Goal: Task Accomplishment & Management: Use online tool/utility

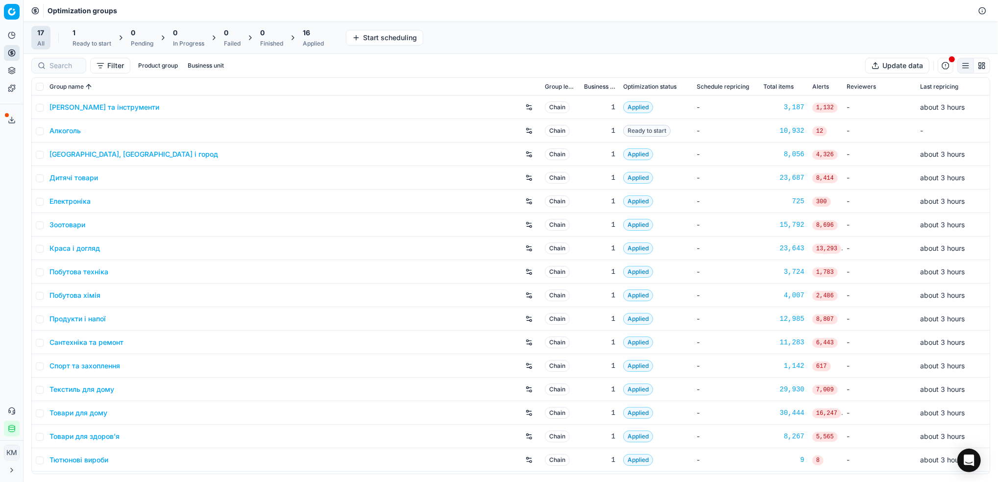
click at [76, 251] on link "Краса і догляд" at bounding box center [74, 249] width 50 height 10
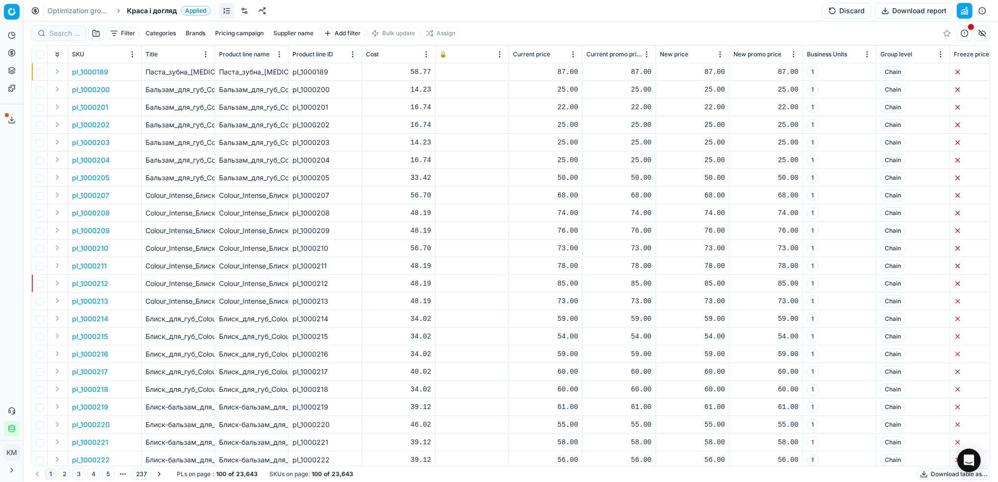
click at [291, 32] on button "Supplier name" at bounding box center [294, 33] width 48 height 12
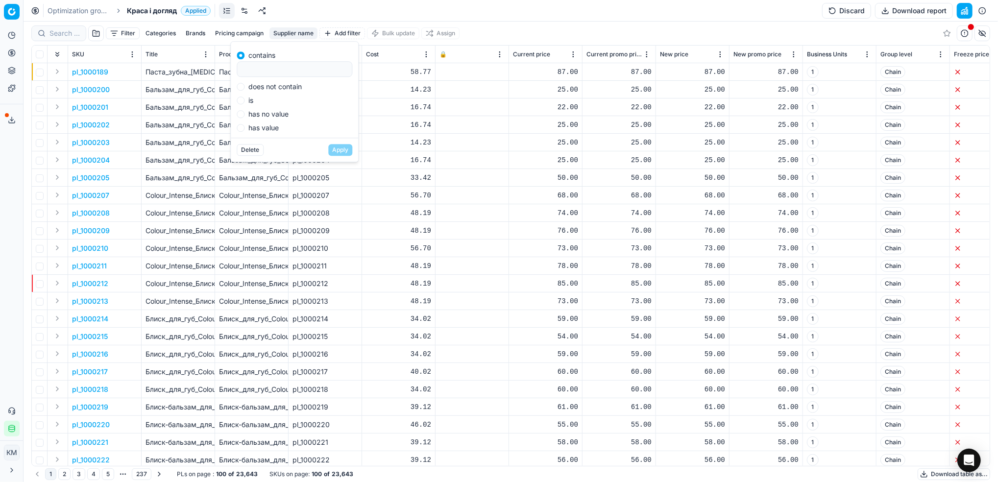
click at [310, 69] on input at bounding box center [294, 69] width 107 height 15
type input "екмі"
click at [339, 149] on button "Apply" at bounding box center [340, 150] width 24 height 12
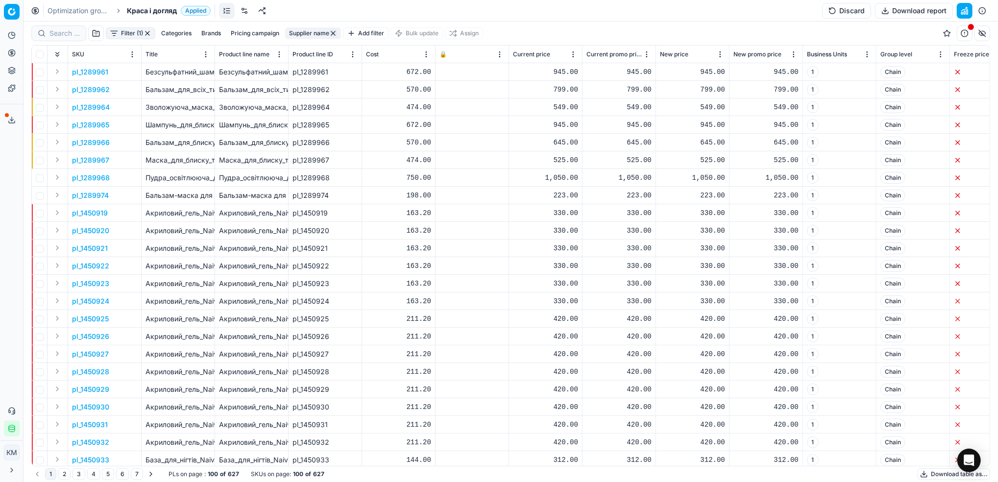
click at [931, 472] on button "Download table as..." at bounding box center [954, 474] width 73 height 12
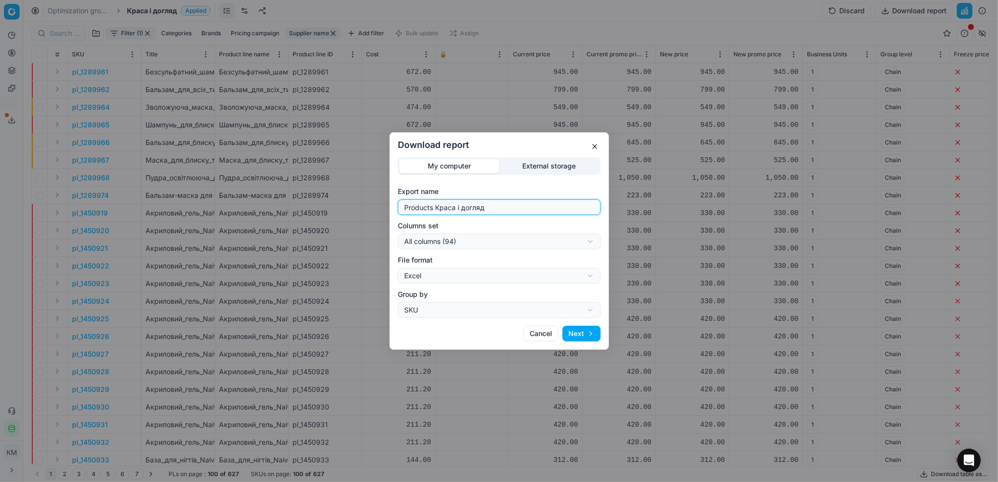
drag, startPoint x: 408, startPoint y: 194, endPoint x: 380, endPoint y: 194, distance: 27.9
click at [380, 194] on div "Download report My computer External storage Export name Products Краса і догля…" at bounding box center [499, 241] width 998 height 482
type input "екмі"
click at [588, 333] on button "Next" at bounding box center [582, 334] width 38 height 16
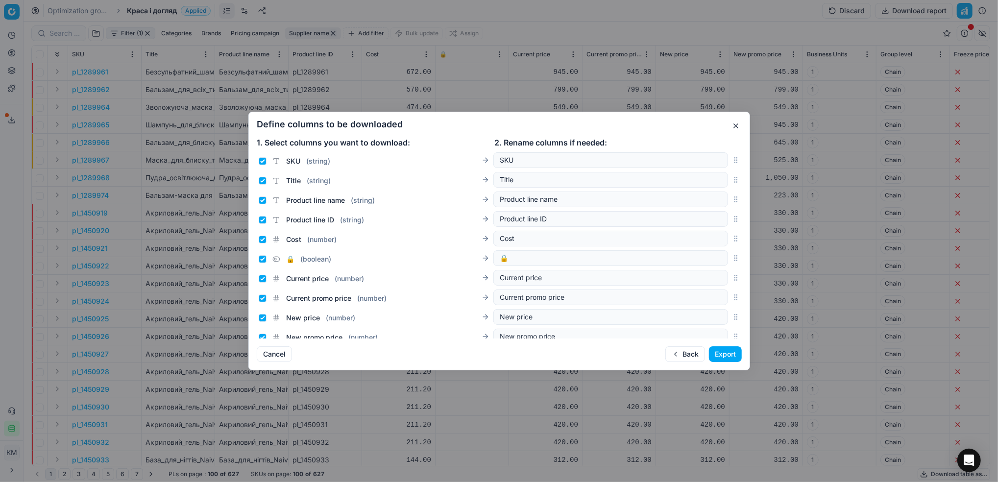
click at [720, 349] on button "Export" at bounding box center [725, 354] width 33 height 16
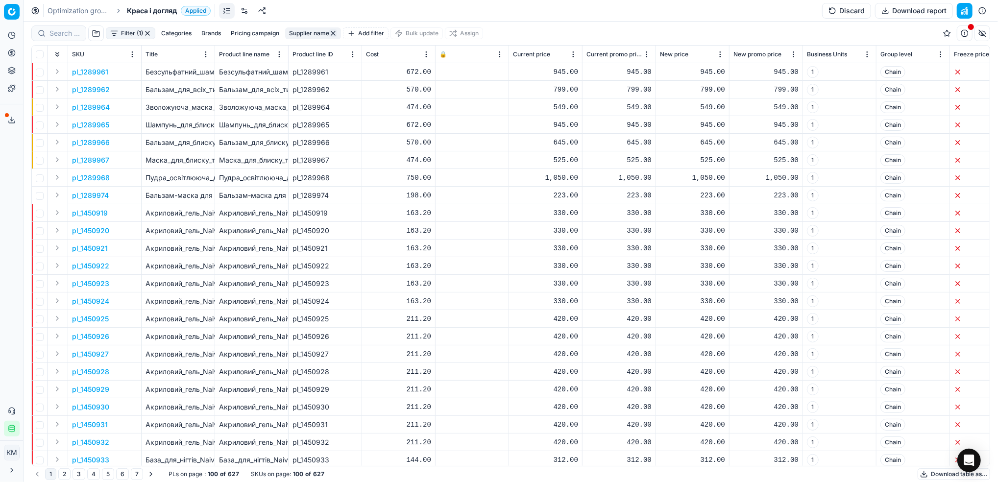
click at [4, 122] on button "Export service" at bounding box center [12, 120] width 16 height 16
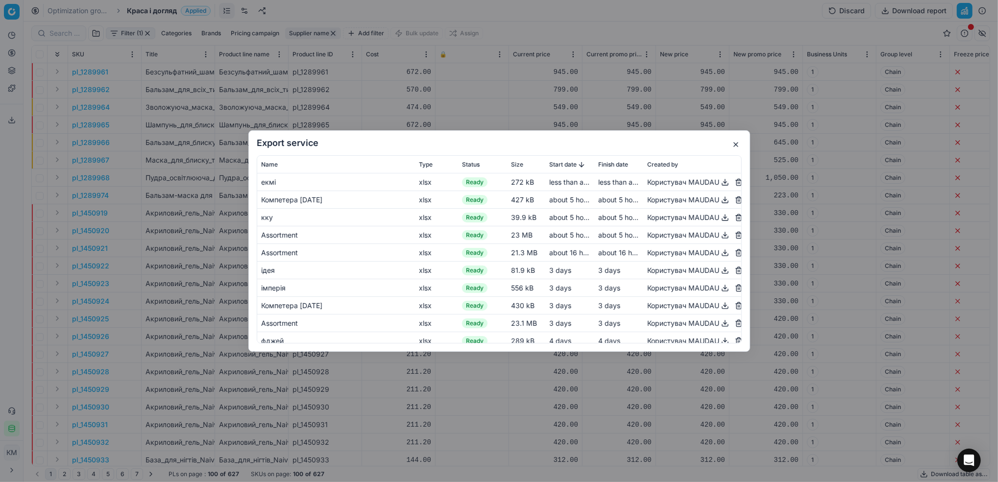
click at [719, 181] on button "button" at bounding box center [725, 182] width 12 height 12
click at [649, 61] on div "Export service Name Type Status Size Start date Finish date Created by екмі xls…" at bounding box center [499, 241] width 998 height 482
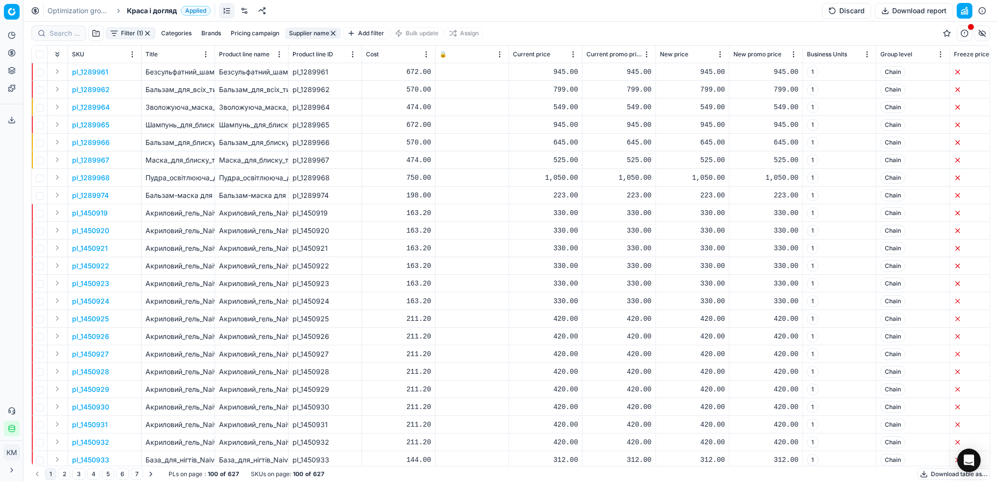
click at [51, 25] on div at bounding box center [58, 33] width 55 height 16
paste input "599768"
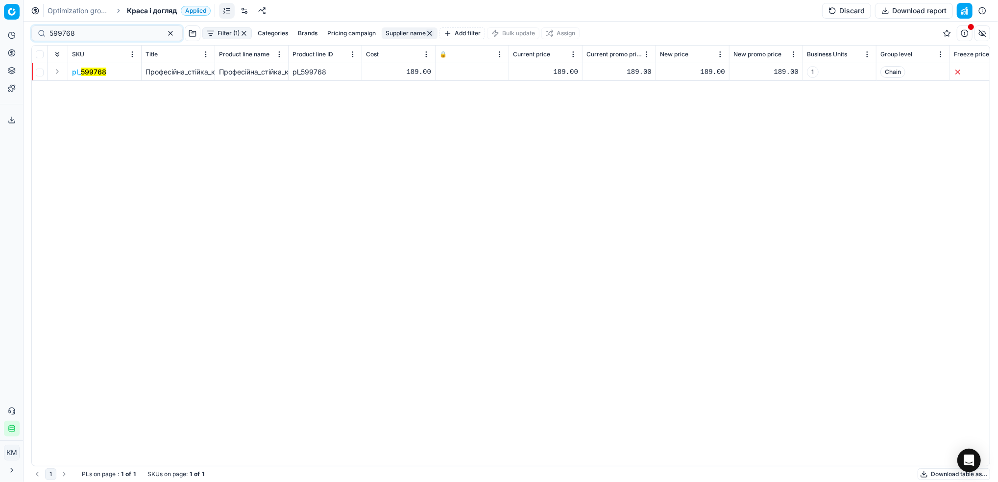
click at [104, 71] on mark "599768" at bounding box center [93, 72] width 25 height 8
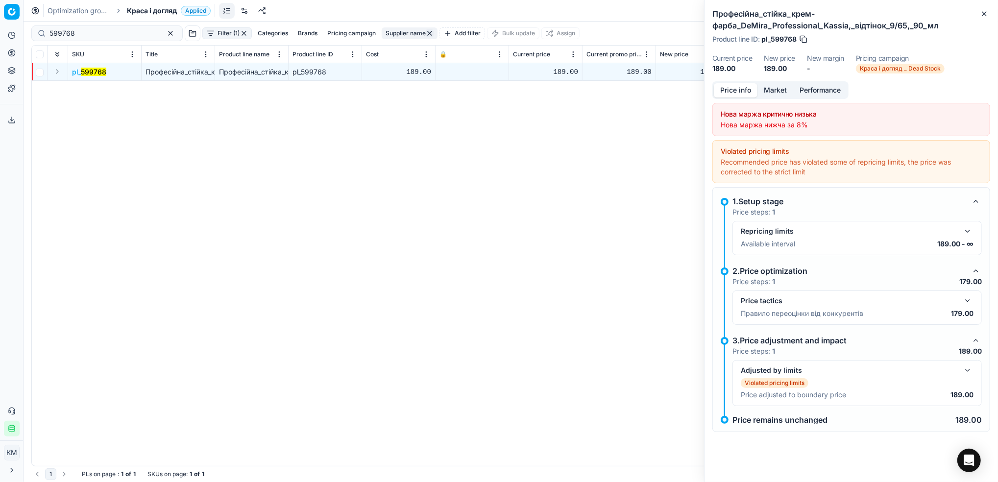
click at [782, 91] on button "Market" at bounding box center [776, 90] width 36 height 14
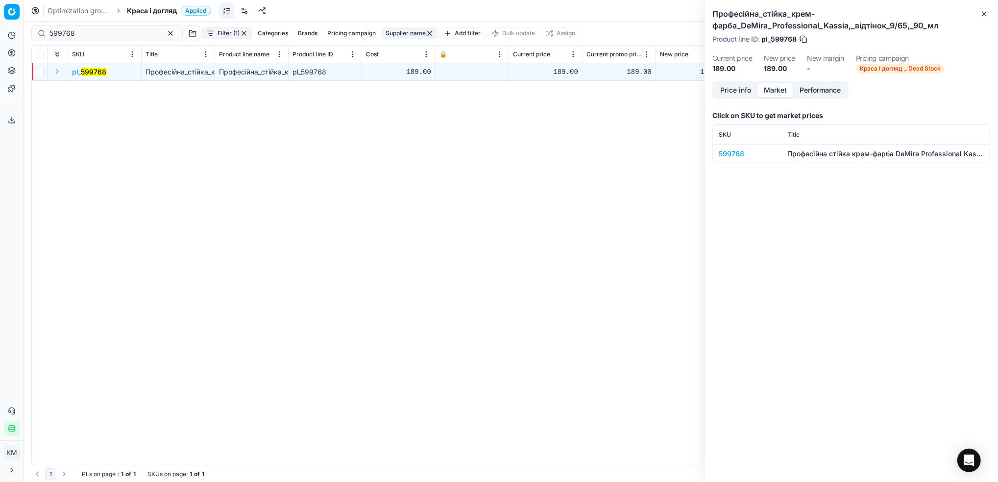
click at [738, 153] on div "599768" at bounding box center [747, 154] width 57 height 10
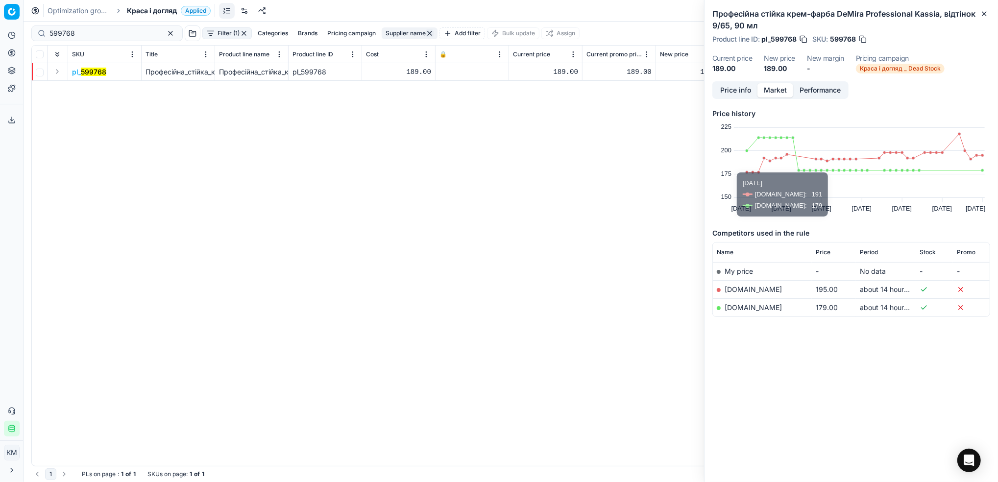
click at [756, 304] on link "[DOMAIN_NAME]" at bounding box center [753, 307] width 57 height 8
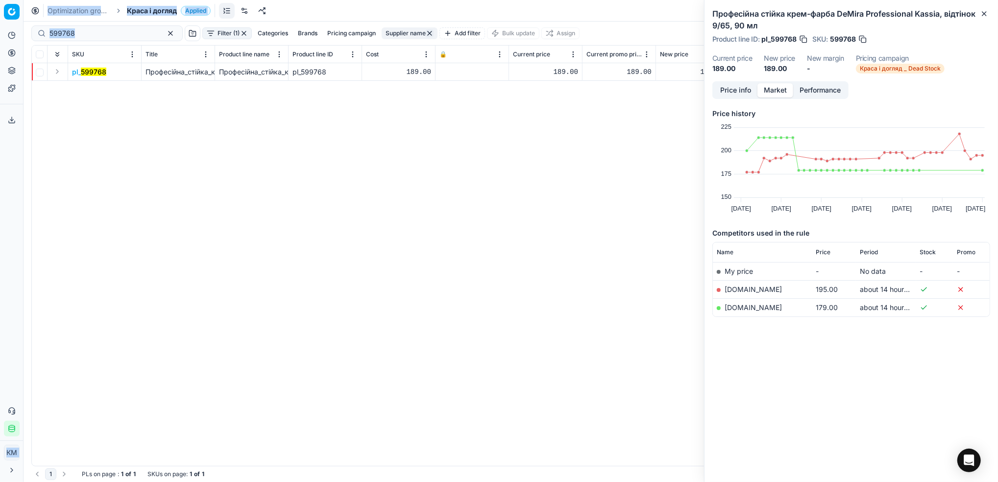
drag, startPoint x: 18, startPoint y: 28, endPoint x: 95, endPoint y: 26, distance: 77.0
click at [18, 27] on div "Pricing platform Analytics Pricing Product portfolio Templates Export service 8…" at bounding box center [499, 241] width 998 height 482
click at [159, 134] on div "pl_ 599768 Професійна_стійка_крем-фарба_DeMira_Professional_Kassia,_відтінок_9/…" at bounding box center [511, 264] width 958 height 403
drag, startPoint x: 108, startPoint y: 36, endPoint x: 11, endPoint y: 10, distance: 100.1
click at [0, 10] on html "Pricing platform Analytics Pricing Product portfolio Templates Export service 8…" at bounding box center [499, 241] width 998 height 482
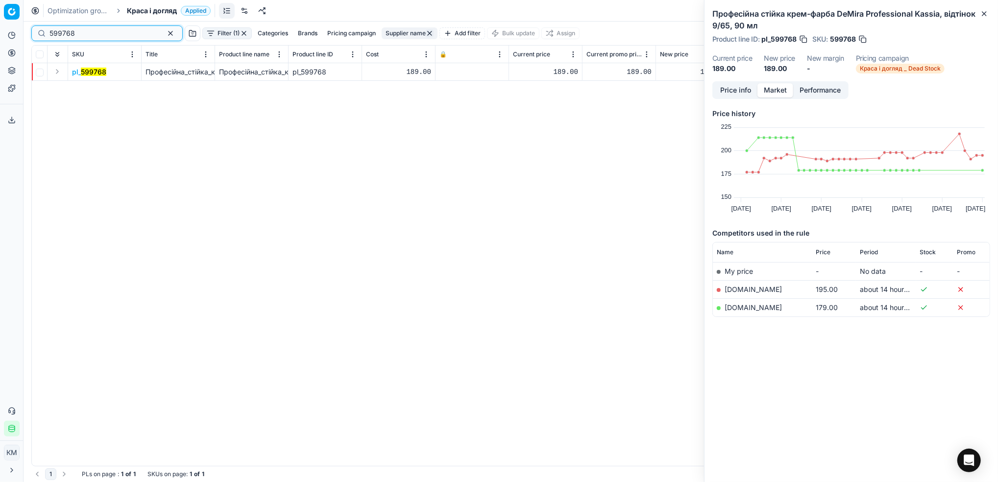
paste input "77865"
type input "577865"
click at [96, 75] on mark "577865" at bounding box center [93, 72] width 25 height 8
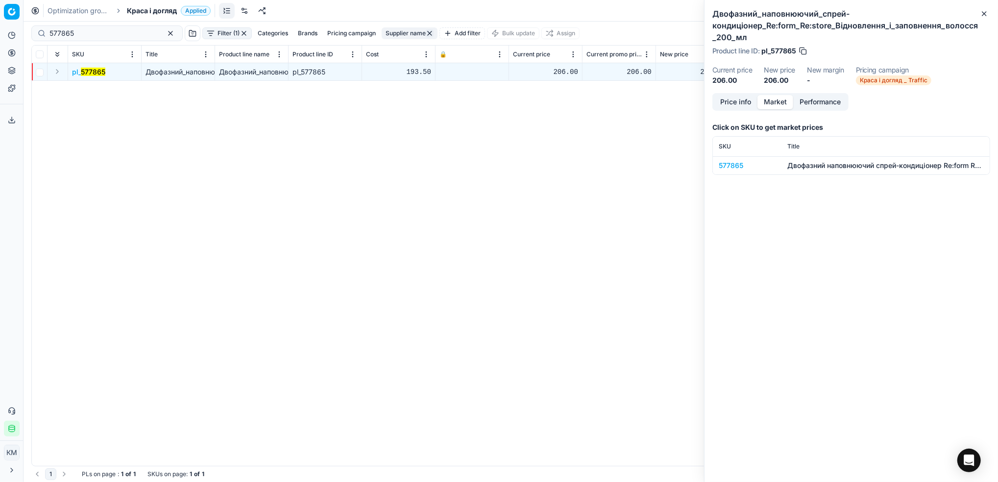
click at [733, 171] on td "577865" at bounding box center [747, 165] width 69 height 18
click at [733, 167] on div "577865" at bounding box center [747, 166] width 57 height 10
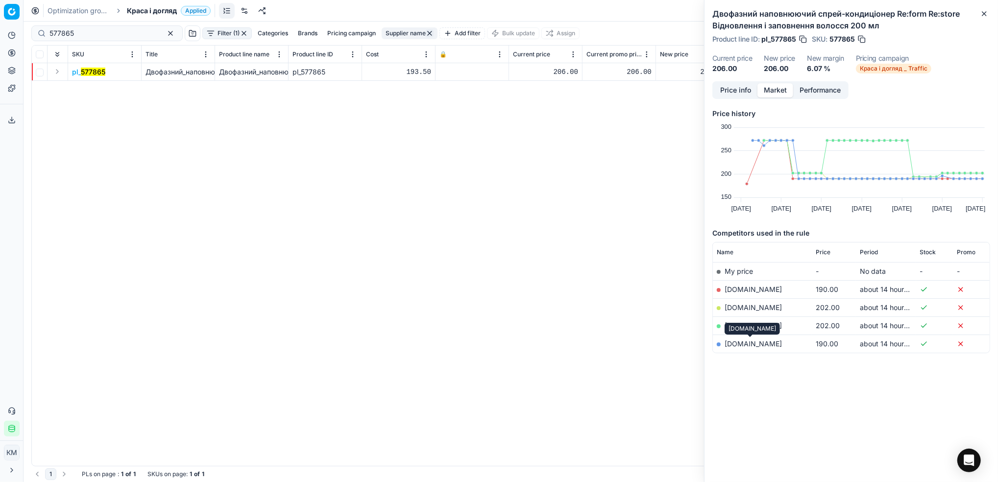
click at [750, 343] on link "[DOMAIN_NAME]" at bounding box center [753, 344] width 57 height 8
drag, startPoint x: 110, startPoint y: 34, endPoint x: 22, endPoint y: 25, distance: 89.1
click at [22, 25] on div "Pricing platform Analytics Pricing Product portfolio Templates Export service 8…" at bounding box center [499, 241] width 998 height 482
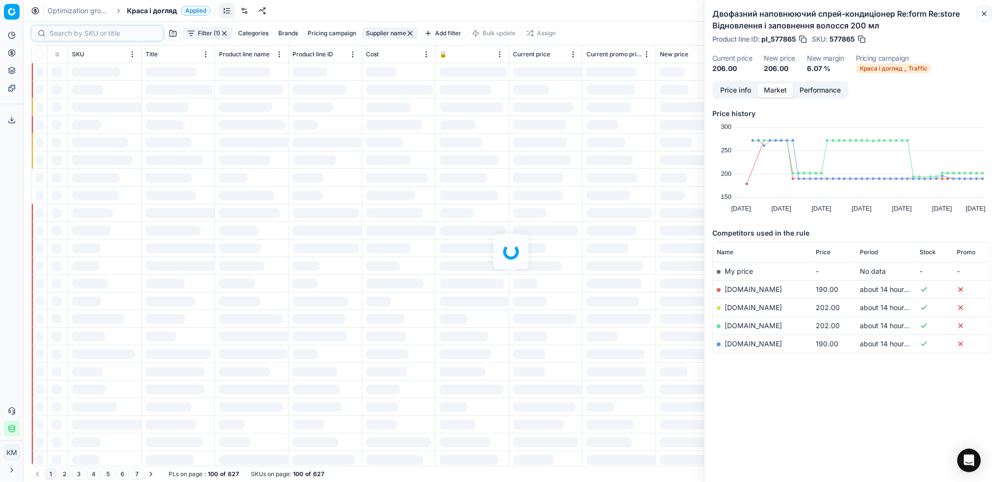
click at [985, 12] on icon "button" at bounding box center [985, 14] width 8 height 8
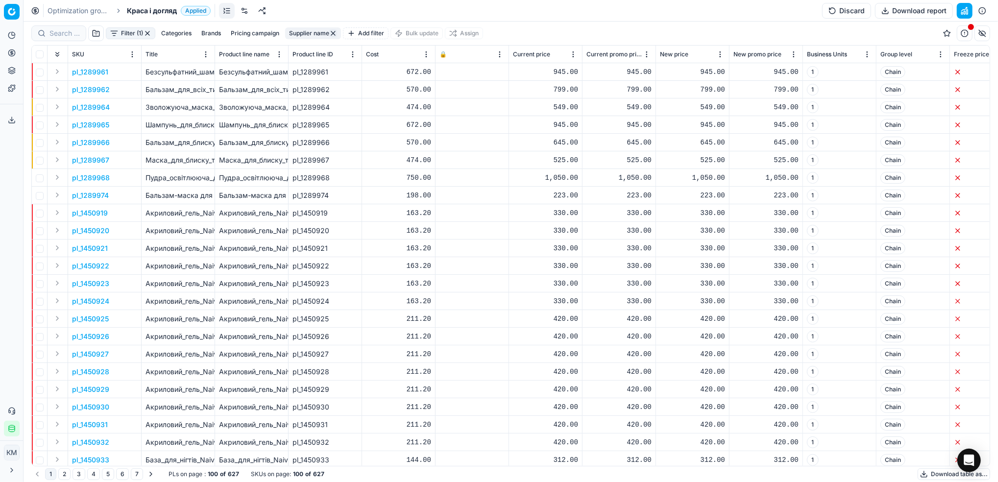
click at [316, 33] on button "Supplier name" at bounding box center [313, 33] width 56 height 12
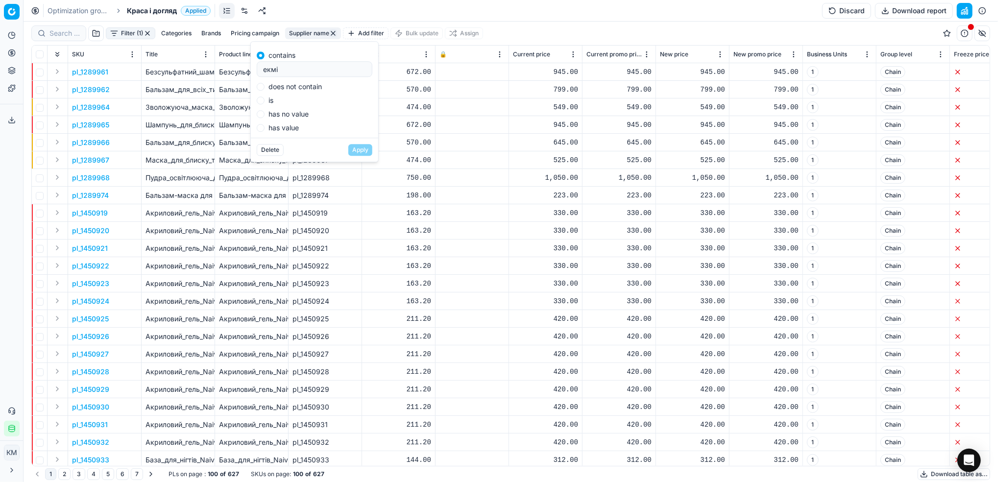
drag, startPoint x: 226, startPoint y: 73, endPoint x: 246, endPoint y: 61, distance: 23.5
click at [217, 68] on body "Pricing platform Analytics Pricing Product portfolio Templates Export service 8…" at bounding box center [499, 241] width 998 height 482
drag, startPoint x: 299, startPoint y: 71, endPoint x: 234, endPoint y: 68, distance: 65.2
click at [234, 68] on body "Pricing platform Analytics Pricing Product portfolio Templates Export service 8…" at bounding box center [499, 241] width 998 height 482
drag, startPoint x: 306, startPoint y: 72, endPoint x: 277, endPoint y: 60, distance: 31.9
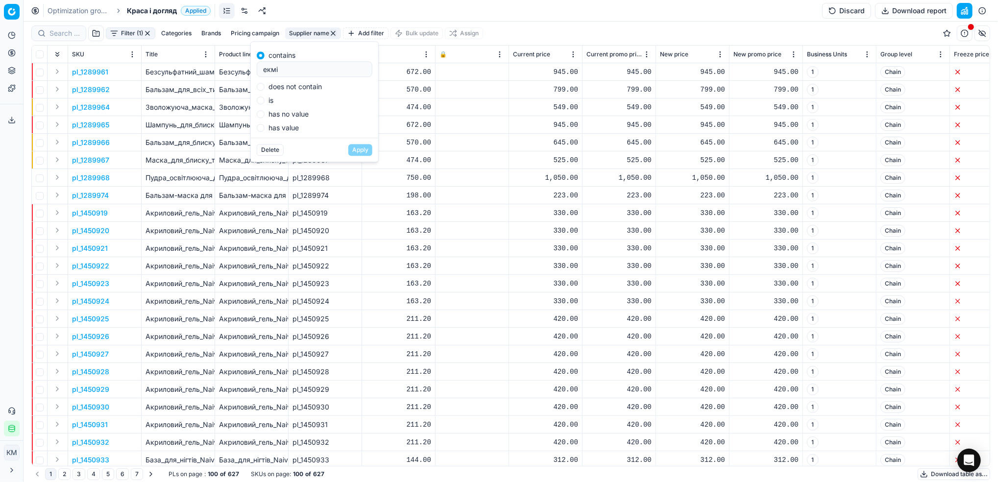
click at [229, 58] on body "Pricing platform Analytics Pricing Product portfolio Templates Export service 8…" at bounding box center [499, 241] width 998 height 482
drag, startPoint x: 280, startPoint y: 69, endPoint x: 258, endPoint y: 70, distance: 22.5
click at [258, 70] on div "екмі" at bounding box center [315, 69] width 116 height 16
type input "ельфа лабораторія"
click at [359, 149] on button "Apply" at bounding box center [360, 150] width 24 height 12
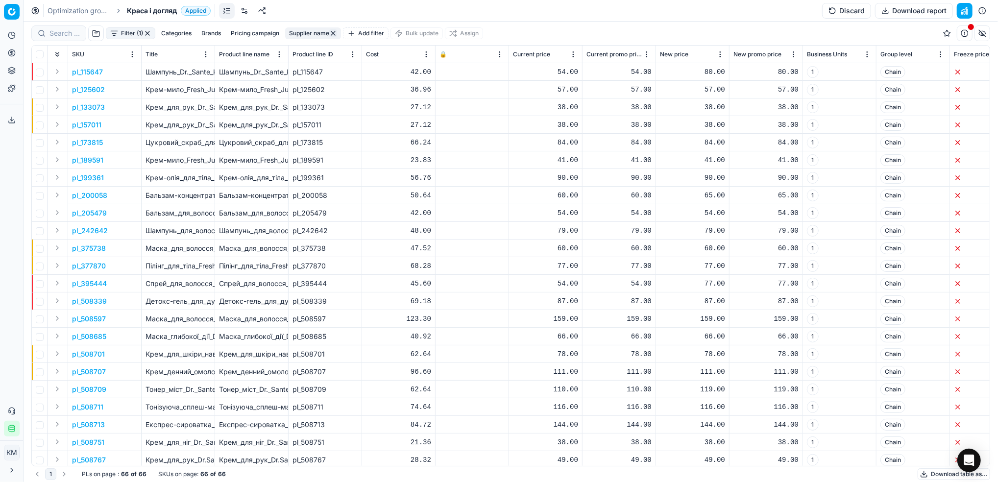
click at [935, 475] on button "Download table as..." at bounding box center [954, 474] width 73 height 12
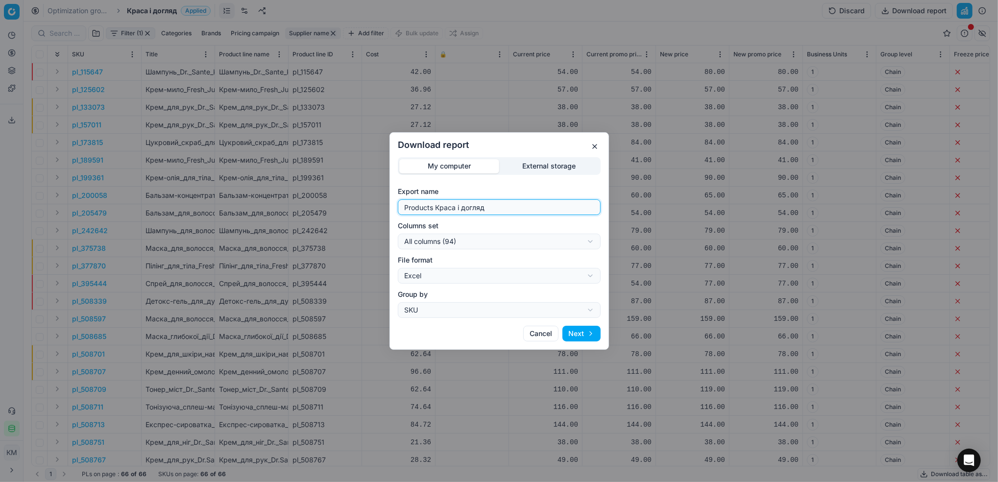
drag, startPoint x: 501, startPoint y: 211, endPoint x: 377, endPoint y: 204, distance: 123.7
click at [377, 204] on div "Download report My computer External storage Export name Products Краса і догля…" at bounding box center [499, 241] width 998 height 482
type input "ел"
click at [587, 331] on button "Next" at bounding box center [582, 334] width 38 height 16
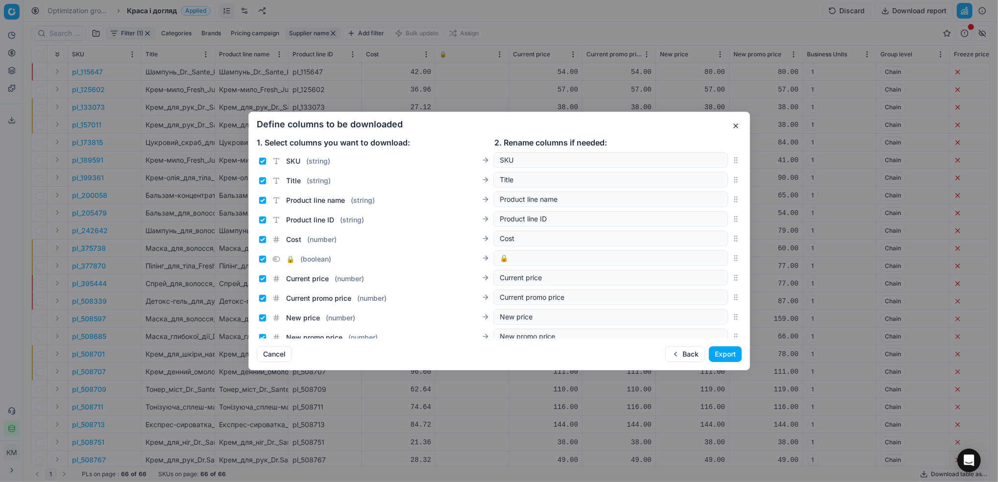
click at [737, 356] on button "Export" at bounding box center [725, 354] width 33 height 16
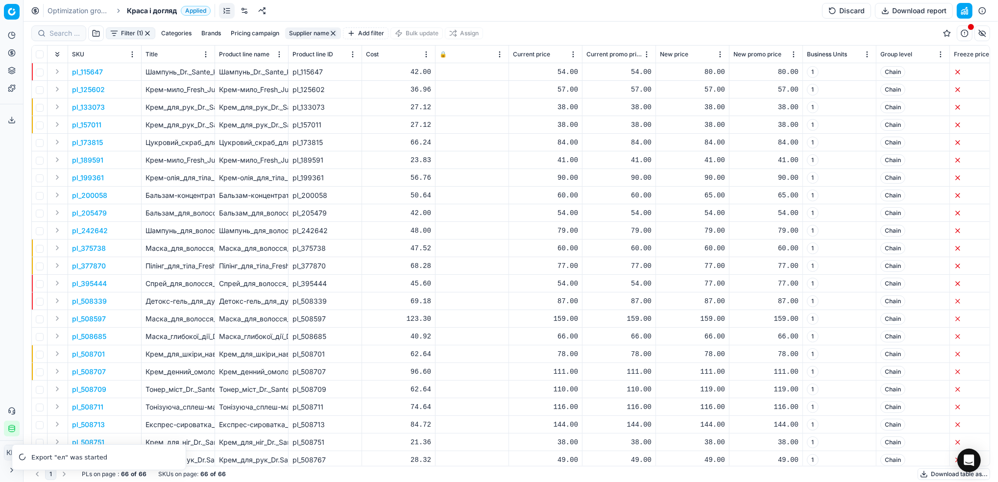
click at [93, 14] on link "Optimization groups" at bounding box center [79, 11] width 63 height 10
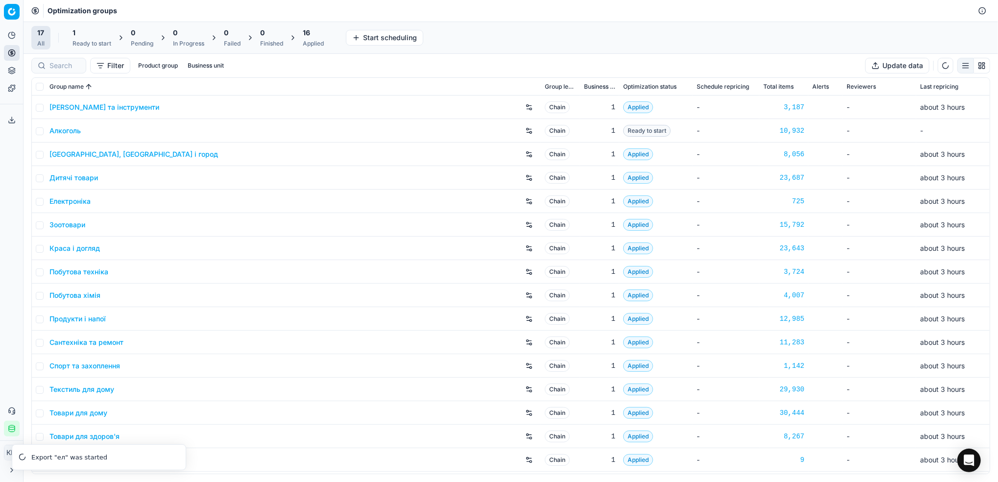
click at [76, 175] on link "Дитячі товари" at bounding box center [73, 178] width 49 height 10
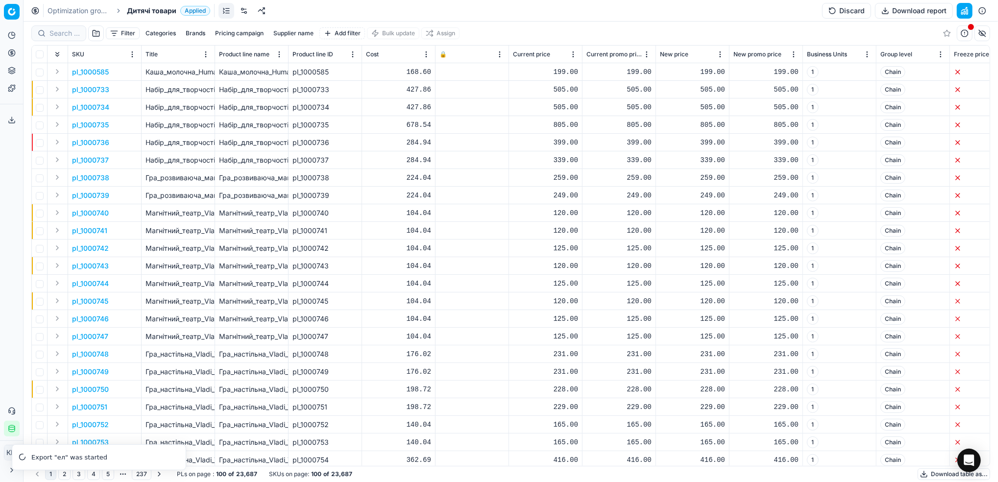
click at [295, 37] on button "Supplier name" at bounding box center [294, 33] width 48 height 12
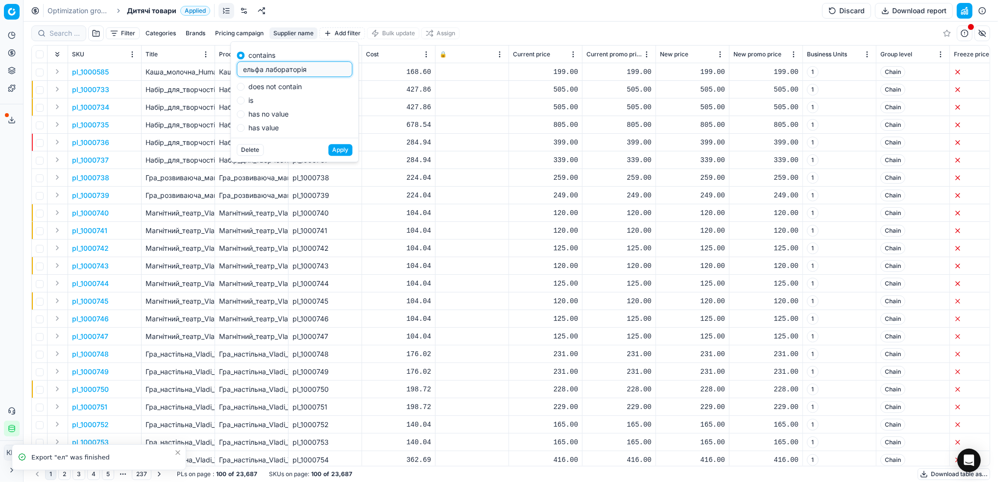
type input "ельфа лабораторія"
click at [346, 151] on button "Apply" at bounding box center [340, 150] width 24 height 12
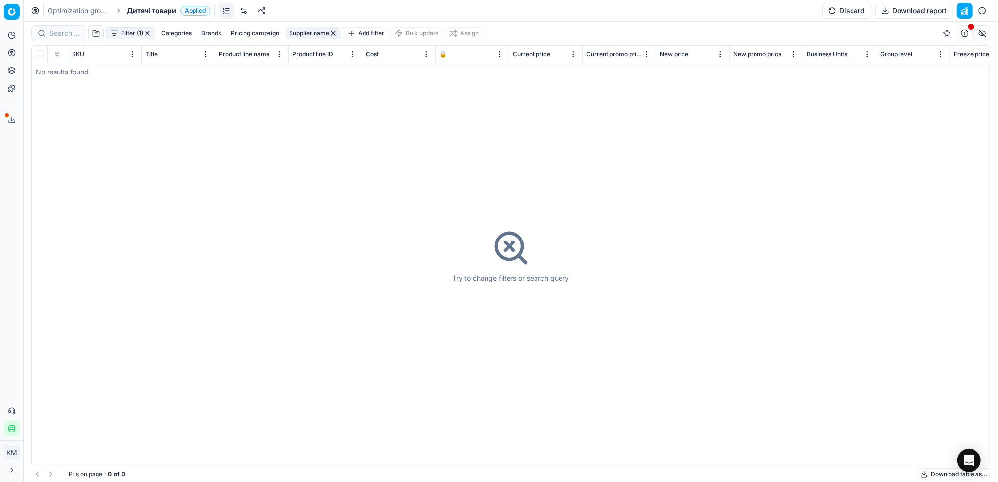
click at [6, 117] on button "Export service" at bounding box center [12, 120] width 16 height 16
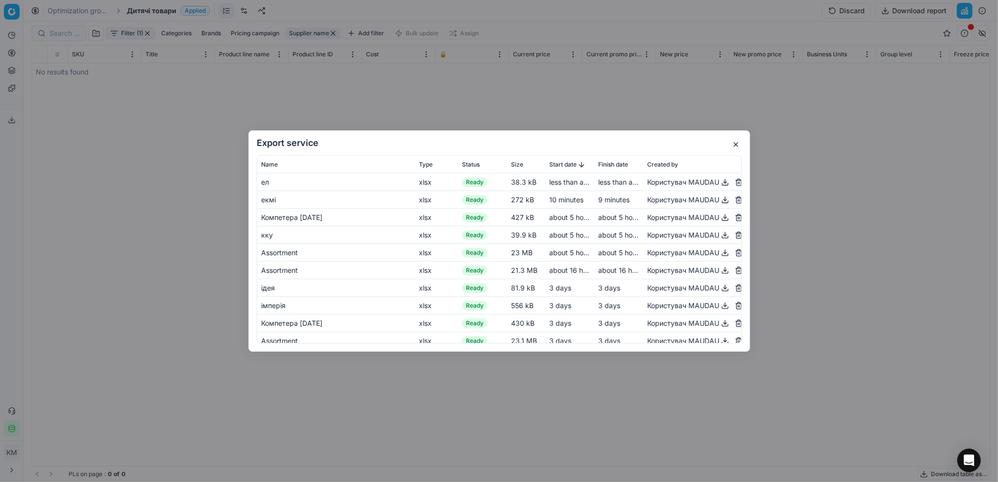
click at [719, 183] on button "button" at bounding box center [725, 182] width 12 height 12
click at [734, 151] on div "Export service Name Type Status Size Start date Finish date Created by ел xlsx …" at bounding box center [499, 240] width 502 height 221
click at [734, 150] on button "button" at bounding box center [736, 145] width 12 height 12
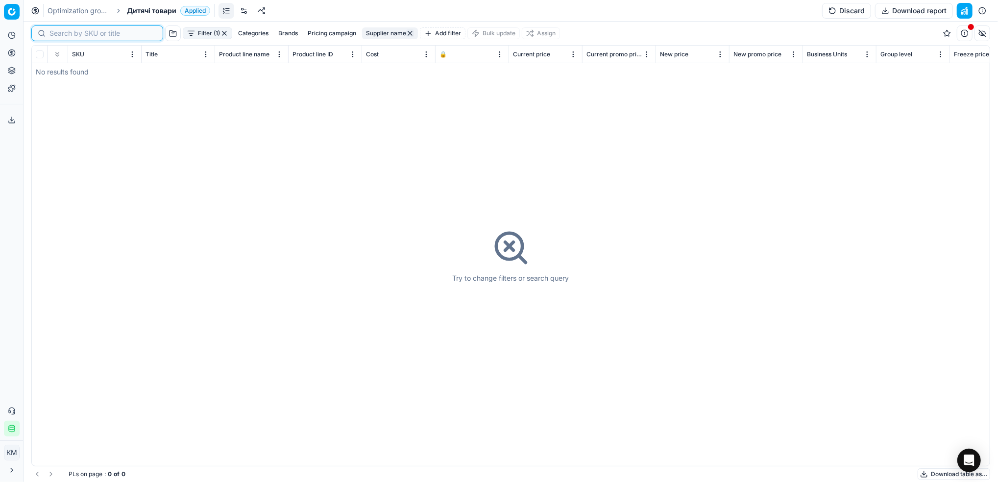
click at [57, 33] on input at bounding box center [102, 33] width 107 height 10
paste input "509015"
type input "509015"
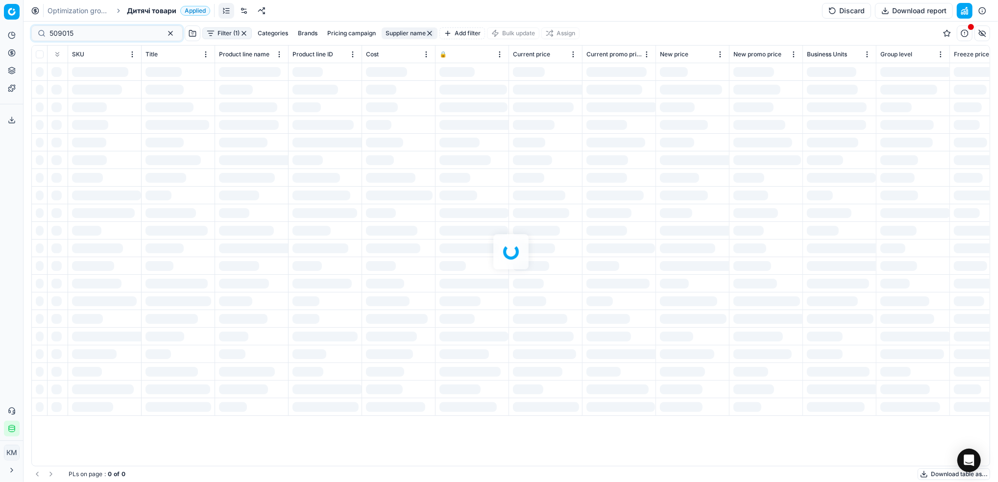
drag, startPoint x: 84, startPoint y: 8, endPoint x: 94, endPoint y: 13, distance: 11.4
click at [83, 8] on link "Optimization groups" at bounding box center [79, 11] width 63 height 10
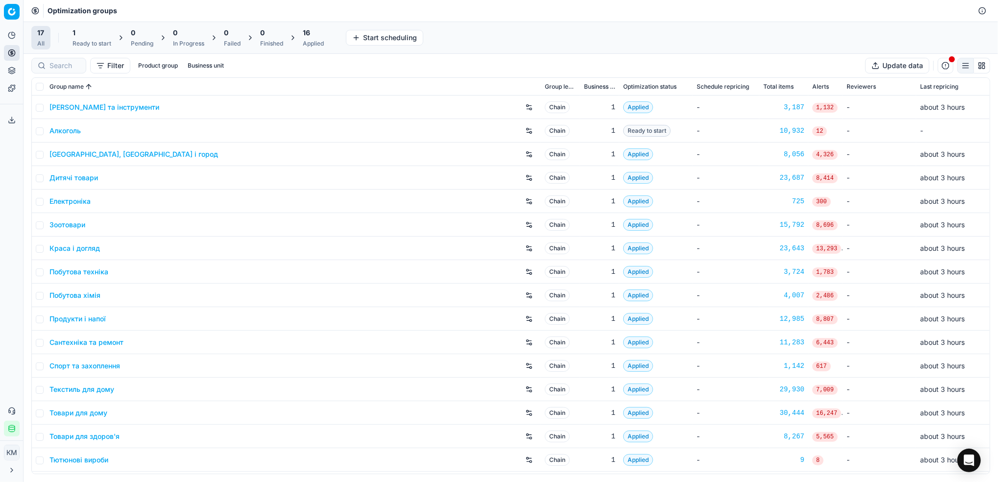
click at [89, 248] on link "Краса і догляд" at bounding box center [74, 249] width 50 height 10
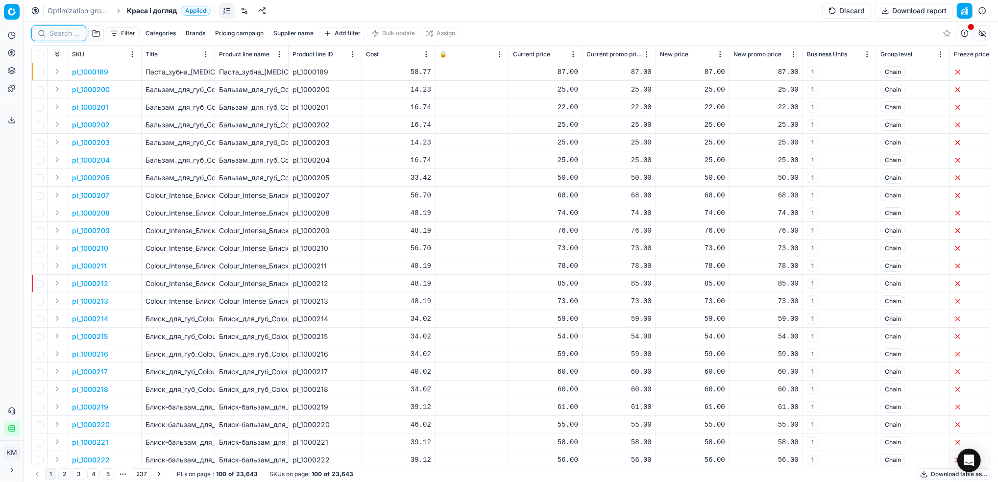
click at [59, 38] on input at bounding box center [64, 33] width 30 height 10
paste input "509015"
type input "509015"
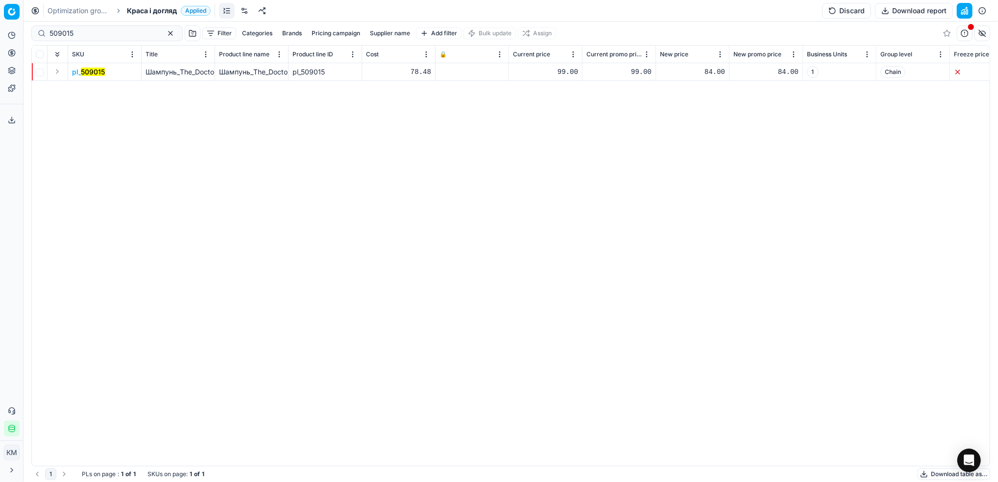
click at [97, 75] on mark "509015" at bounding box center [93, 72] width 24 height 8
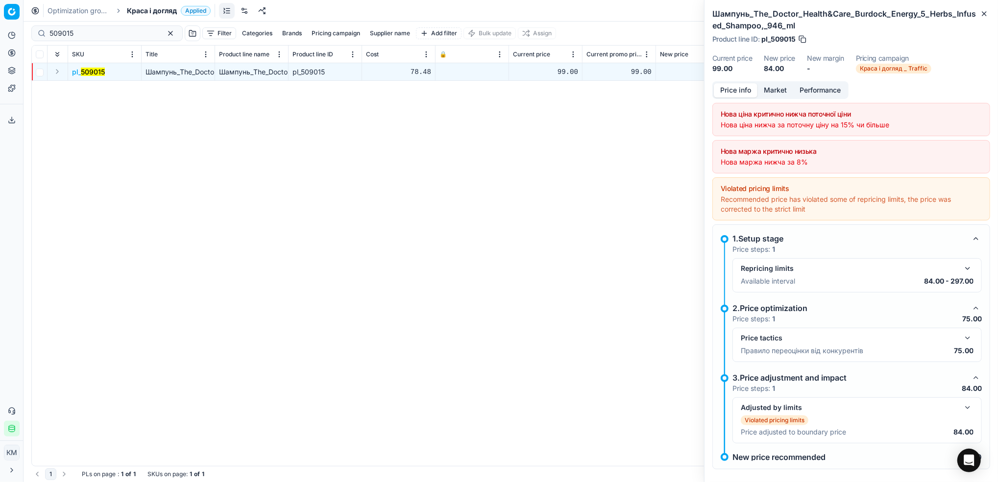
click at [774, 92] on button "Market" at bounding box center [776, 90] width 36 height 14
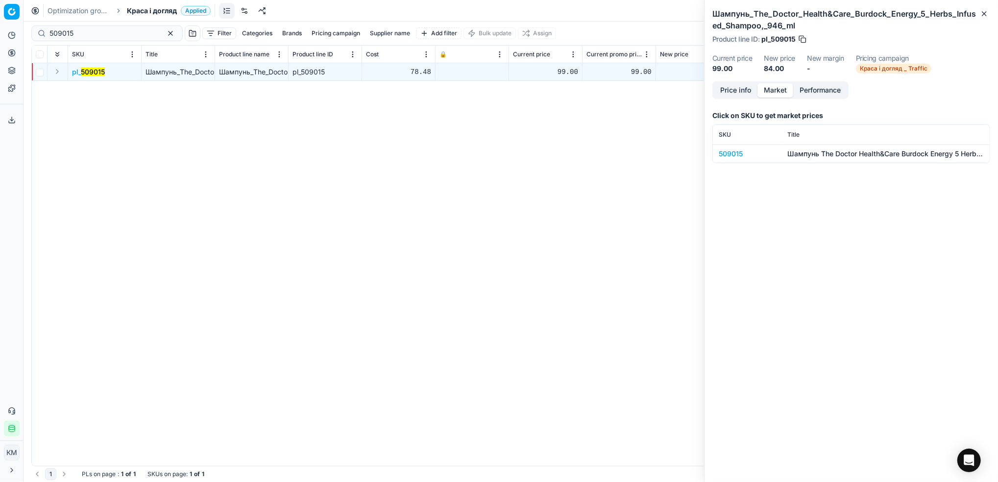
click at [736, 153] on div "509015" at bounding box center [747, 154] width 57 height 10
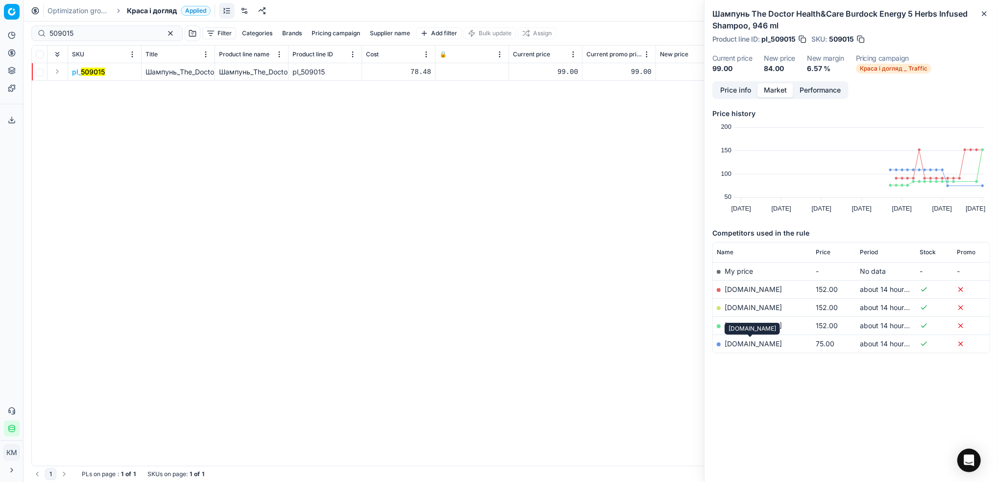
click at [746, 344] on link "[DOMAIN_NAME]" at bounding box center [753, 344] width 57 height 8
click at [45, 32] on div "509015" at bounding box center [106, 33] width 151 height 16
paste input
click at [98, 34] on input at bounding box center [102, 33] width 107 height 10
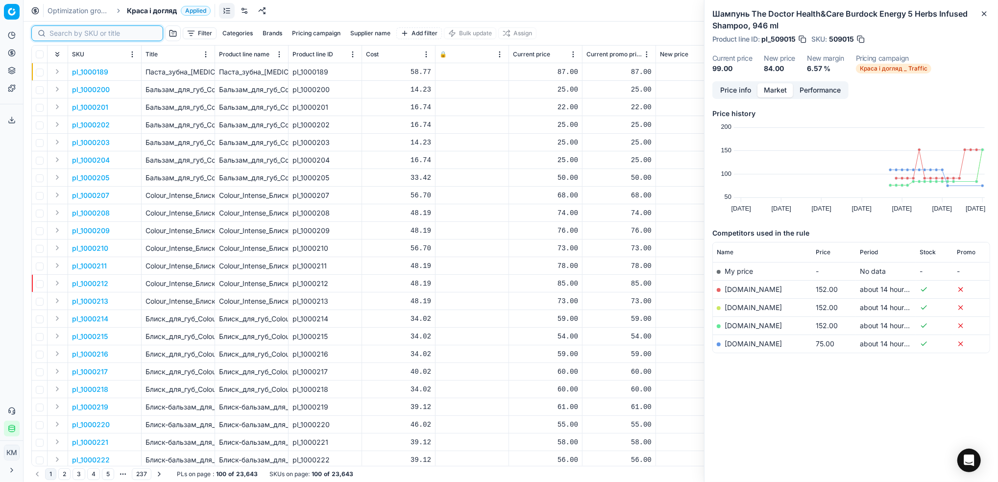
click at [98, 33] on input at bounding box center [102, 33] width 107 height 10
drag, startPoint x: 90, startPoint y: 31, endPoint x: 157, endPoint y: 36, distance: 66.8
click at [157, 36] on div "Filter Categories Brands Pricing campaign Supplier name Add filter Bulk update …" at bounding box center [510, 34] width 959 height 24
paste input "509607"
type input "509607"
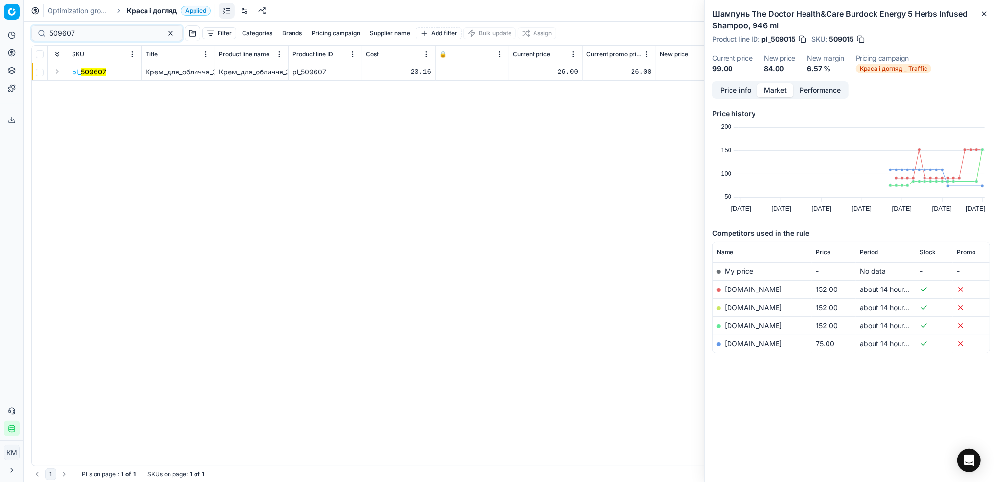
click at [93, 72] on mark "509607" at bounding box center [93, 72] width 25 height 8
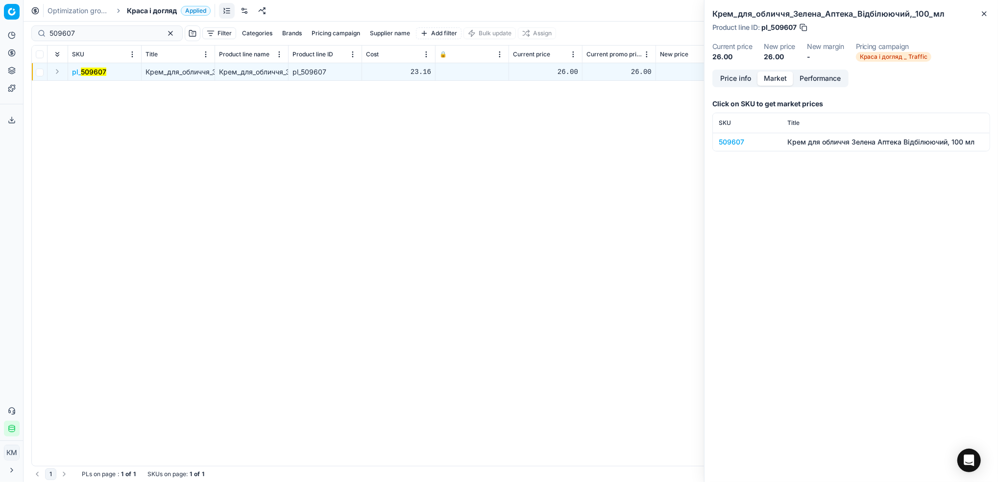
click at [735, 140] on div "509607" at bounding box center [747, 142] width 57 height 10
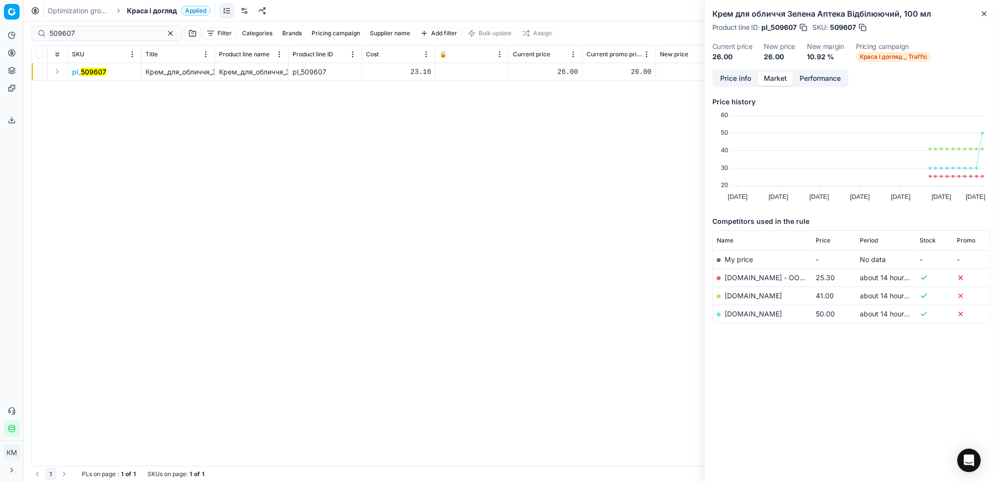
click at [770, 277] on link "[DOMAIN_NAME] - ООО «Эпицентр К»" at bounding box center [789, 277] width 129 height 8
click at [165, 38] on button "button" at bounding box center [171, 33] width 12 height 12
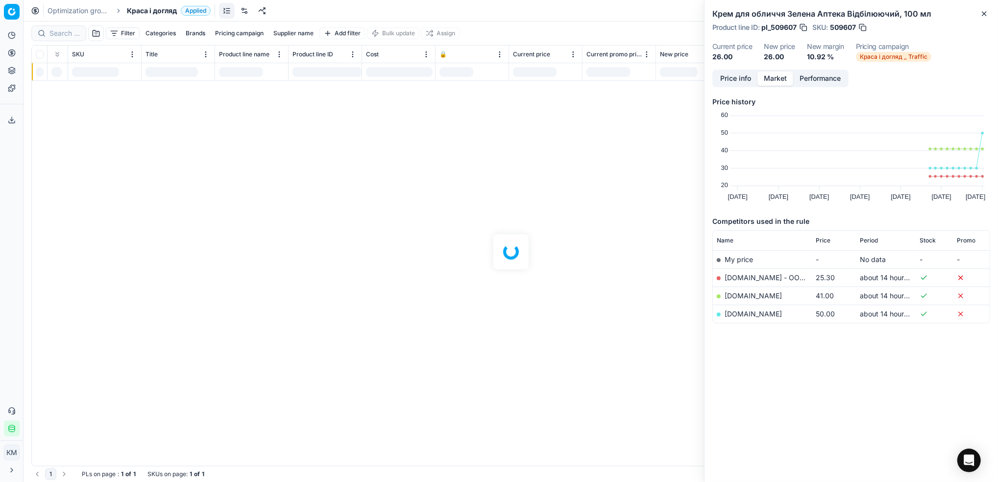
click at [296, 36] on div at bounding box center [511, 252] width 975 height 461
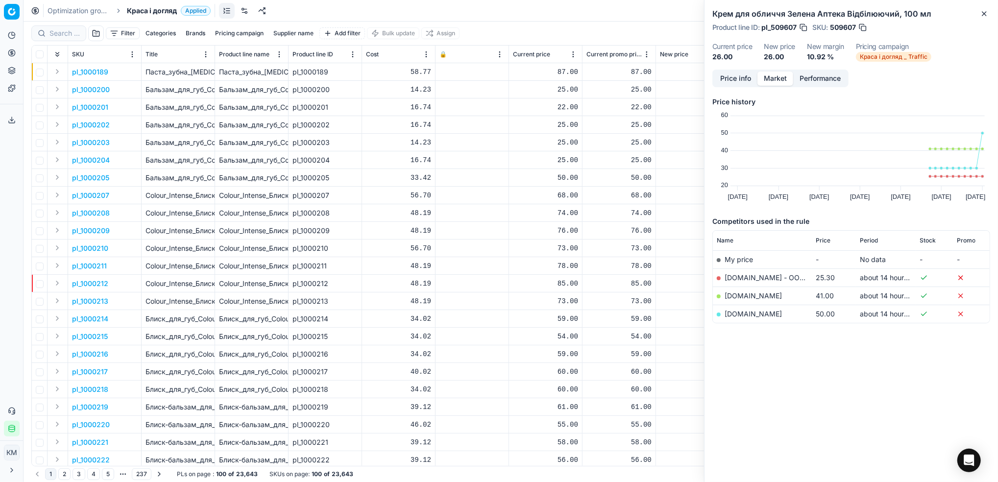
click at [294, 30] on button "Supplier name" at bounding box center [294, 33] width 48 height 12
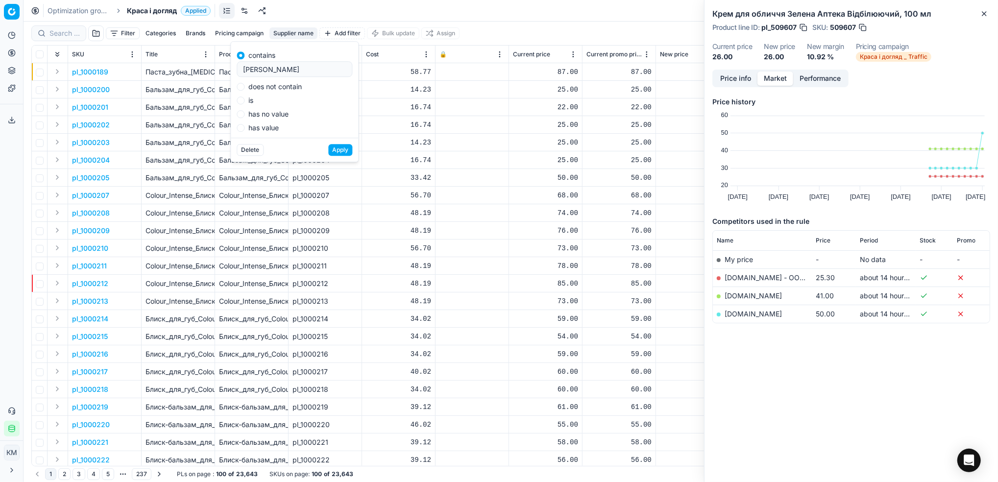
type input "[PERSON_NAME]"
click at [333, 150] on button "Apply" at bounding box center [340, 150] width 24 height 12
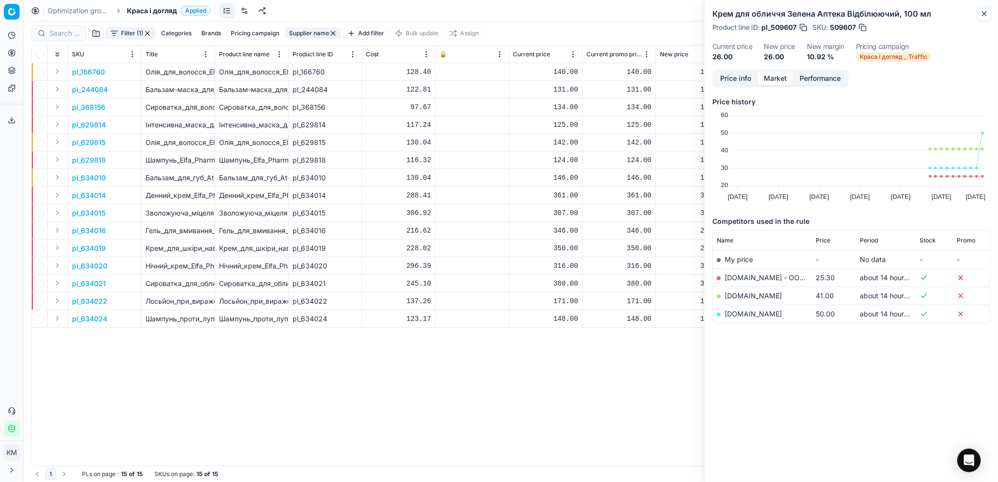
click at [983, 11] on icon "button" at bounding box center [985, 14] width 8 height 8
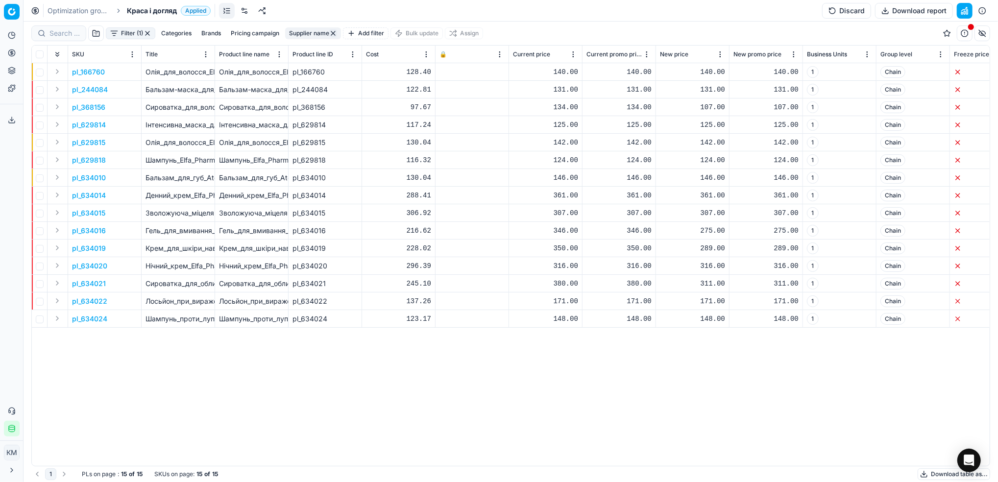
click at [935, 479] on button "Download table as..." at bounding box center [954, 474] width 73 height 12
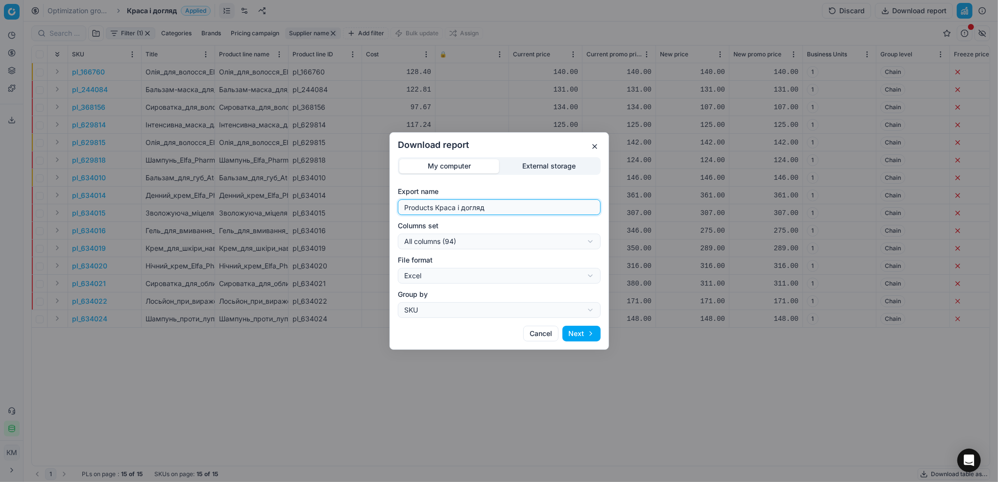
drag, startPoint x: 519, startPoint y: 211, endPoint x: 383, endPoint y: 213, distance: 136.2
click at [383, 213] on div "Download report My computer External storage Export name Products Краса і догля…" at bounding box center [499, 241] width 998 height 482
type input "еф"
click at [583, 335] on button "Next" at bounding box center [582, 334] width 38 height 16
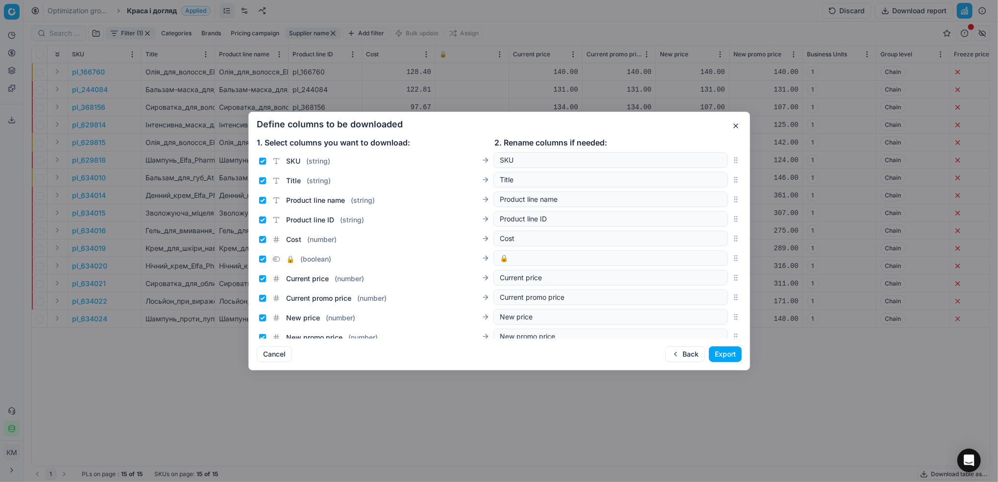
click at [716, 347] on button "Export" at bounding box center [725, 354] width 33 height 16
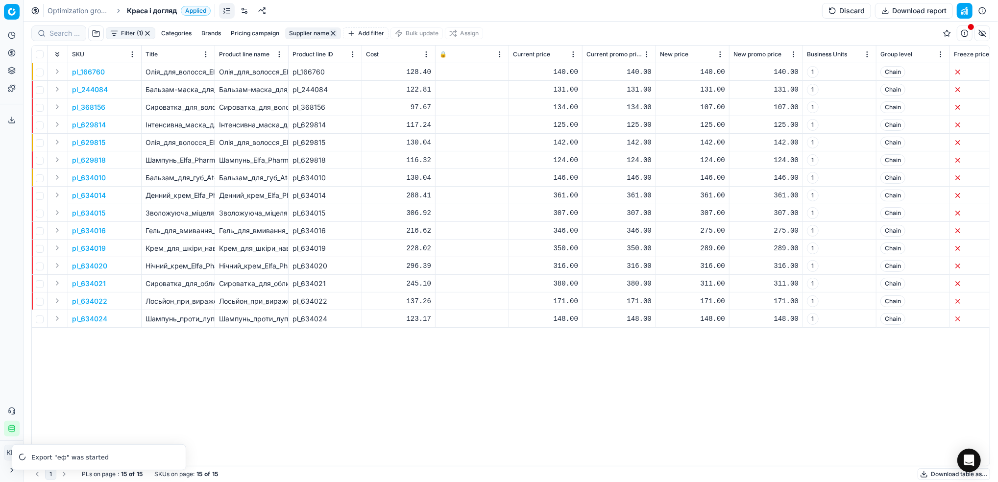
click at [88, 16] on div "Optimization groups Краса і догляд Applied Discard Download report" at bounding box center [511, 11] width 975 height 22
click at [91, 9] on link "Optimization groups" at bounding box center [79, 11] width 63 height 10
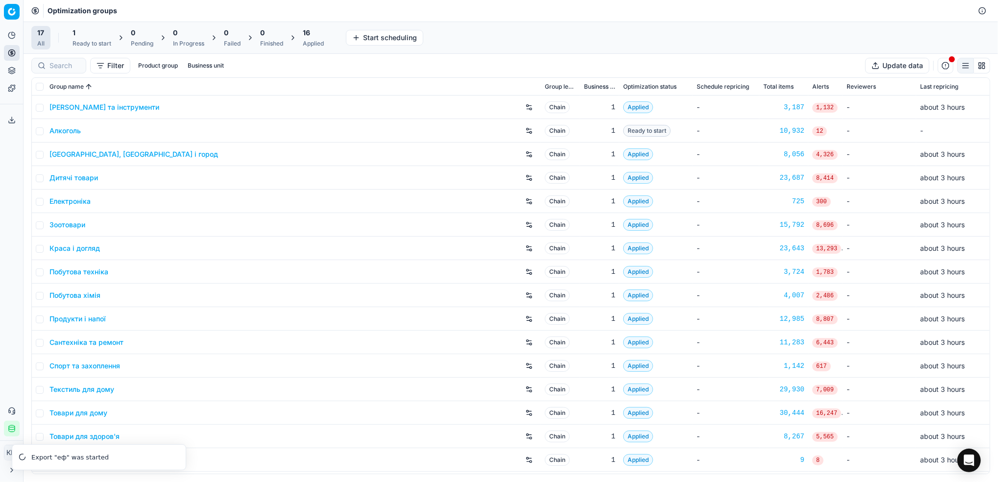
click at [68, 177] on link "Дитячі товари" at bounding box center [73, 178] width 49 height 10
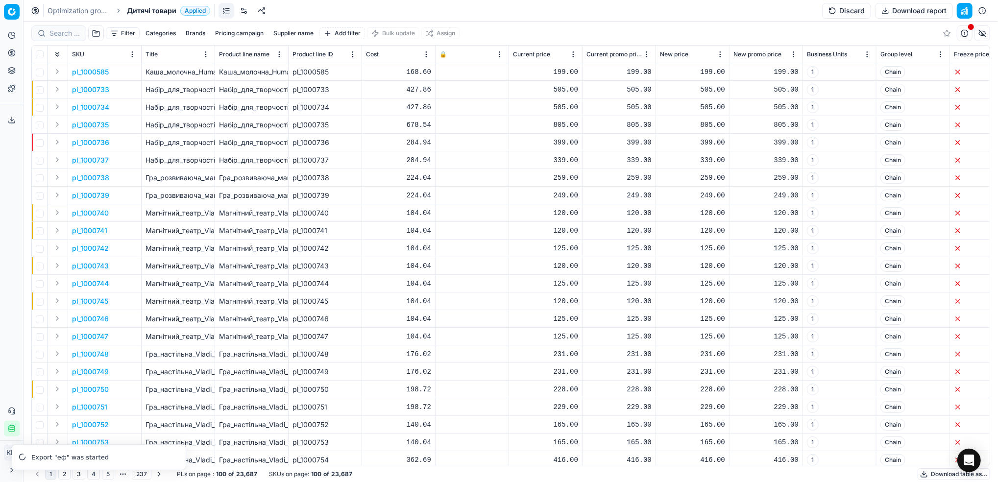
click at [295, 32] on button "Supplier name" at bounding box center [294, 33] width 48 height 12
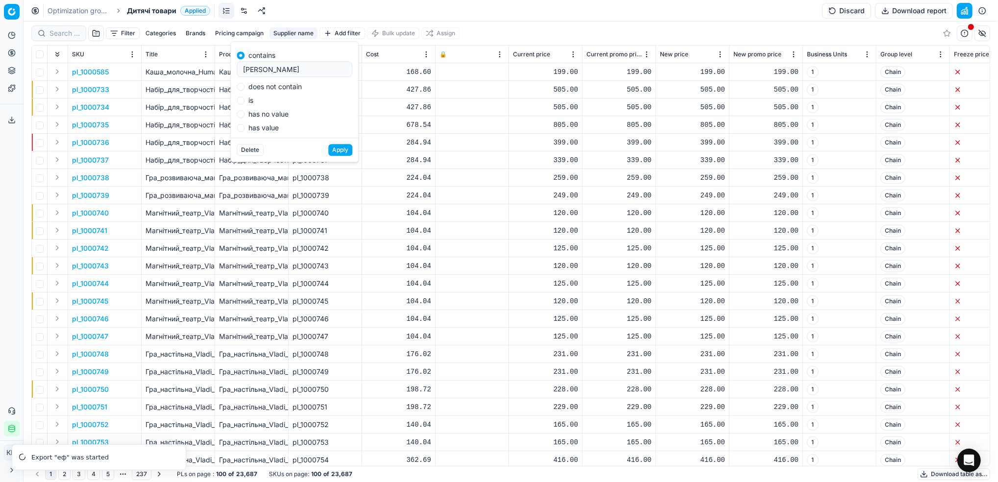
type input "[PERSON_NAME]"
click at [328, 144] on button "Apply" at bounding box center [340, 150] width 24 height 12
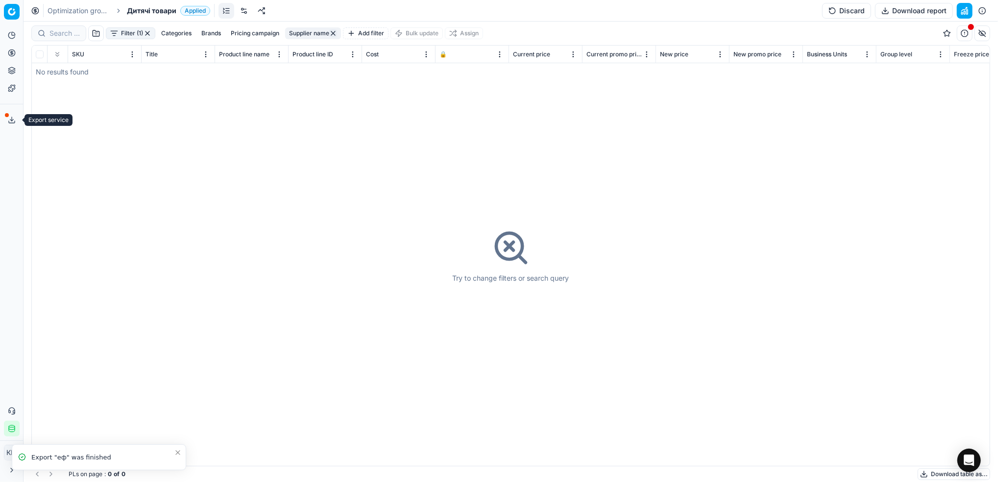
click at [12, 124] on button "Export service" at bounding box center [12, 120] width 16 height 16
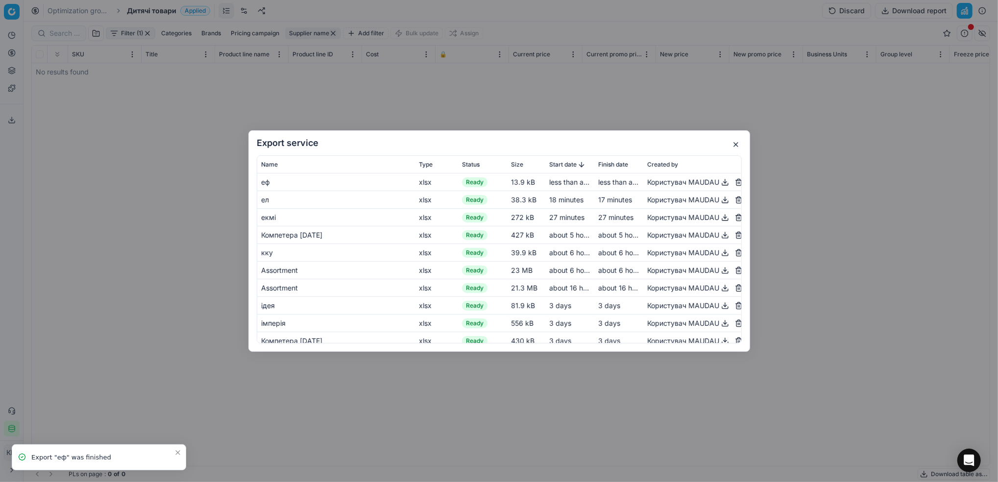
click at [719, 181] on button "button" at bounding box center [725, 182] width 12 height 12
click at [732, 143] on button "button" at bounding box center [736, 145] width 12 height 12
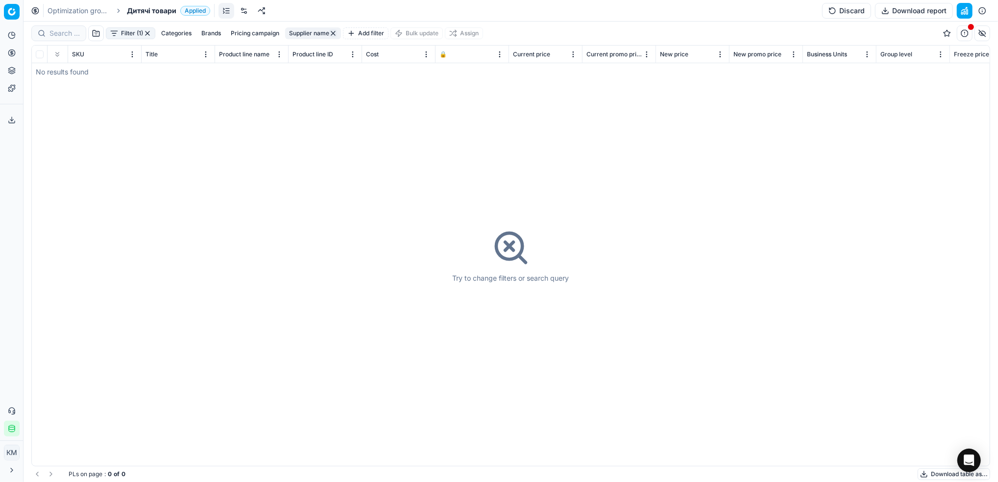
click at [303, 30] on button "Supplier name" at bounding box center [313, 33] width 56 height 12
drag, startPoint x: 319, startPoint y: 69, endPoint x: 231, endPoint y: 52, distance: 89.3
click at [229, 53] on body "Pricing platform Analytics Pricing Product portfolio Templates Export service 8…" at bounding box center [499, 241] width 998 height 482
drag, startPoint x: 260, startPoint y: 64, endPoint x: 254, endPoint y: 61, distance: 6.1
click at [237, 58] on body "Pricing platform Analytics Pricing Product portfolio Templates Export service 8…" at bounding box center [499, 241] width 998 height 482
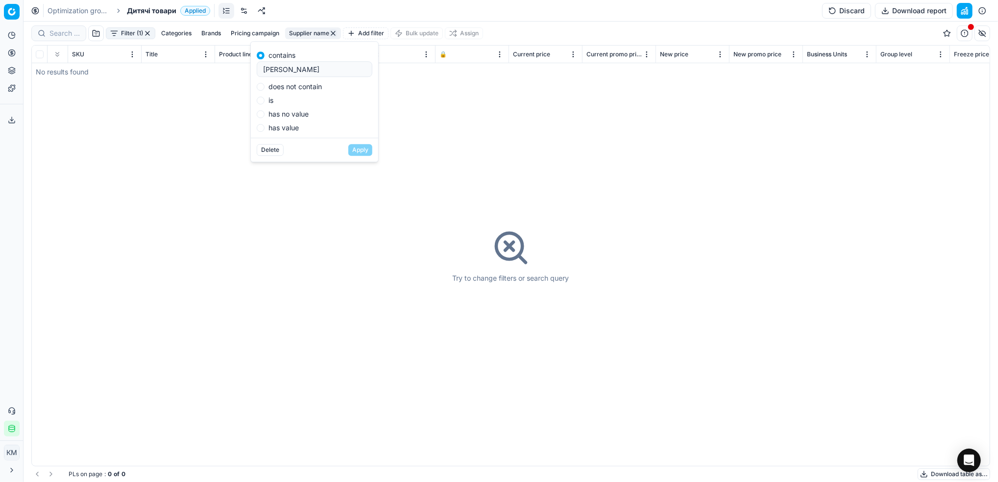
drag, startPoint x: 319, startPoint y: 72, endPoint x: 260, endPoint y: 68, distance: 59.4
click at [260, 68] on div "[PERSON_NAME]" at bounding box center [315, 69] width 116 height 16
type input "[PERSON_NAME]"
click at [348, 144] on button "Apply" at bounding box center [360, 150] width 24 height 12
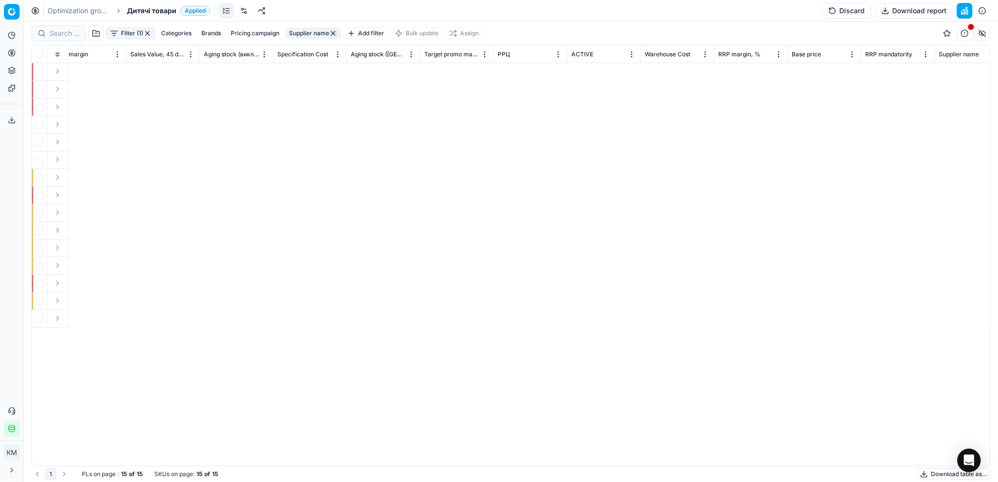
scroll to position [0, 1358]
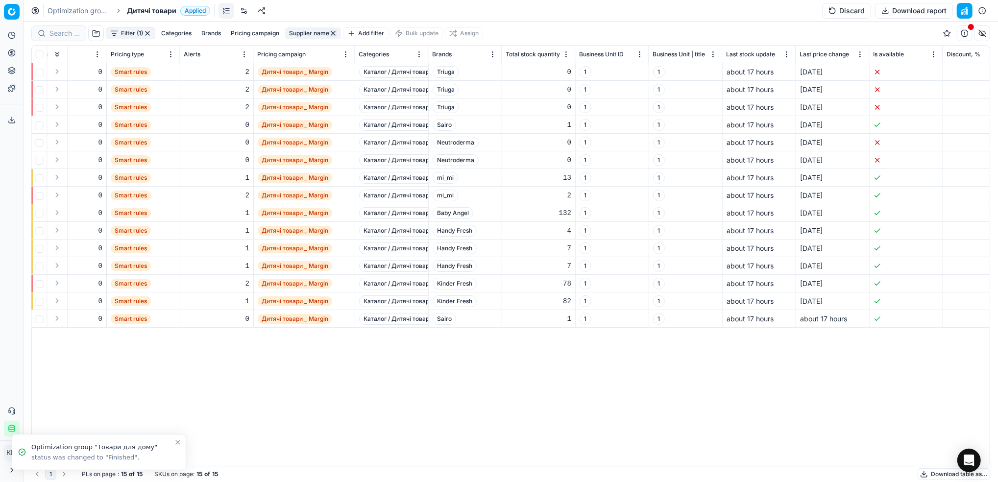
click at [921, 476] on button "Download table as..." at bounding box center [954, 474] width 73 height 12
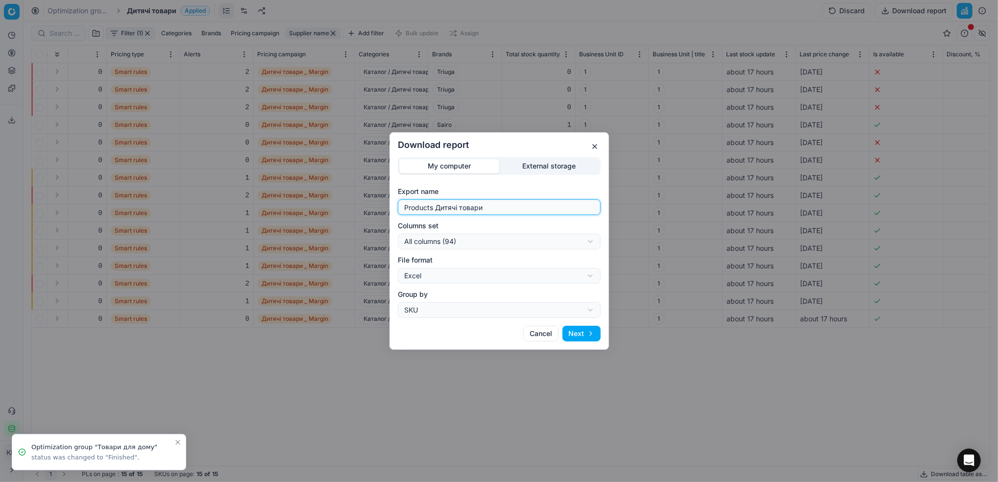
drag, startPoint x: 510, startPoint y: 208, endPoint x: 363, endPoint y: 205, distance: 147.5
click at [363, 205] on div "Download report My computer External storage Export name Products Дитячі товари…" at bounding box center [499, 241] width 998 height 482
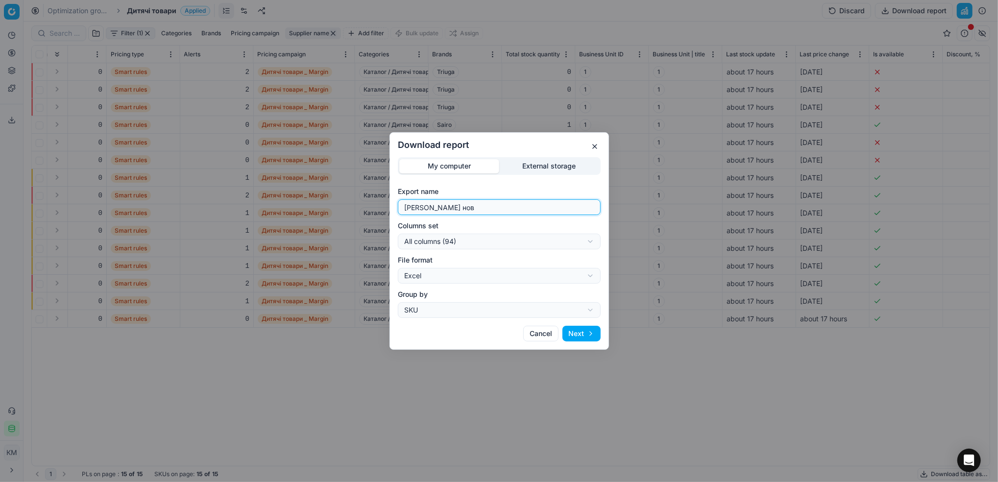
type input "[PERSON_NAME]"
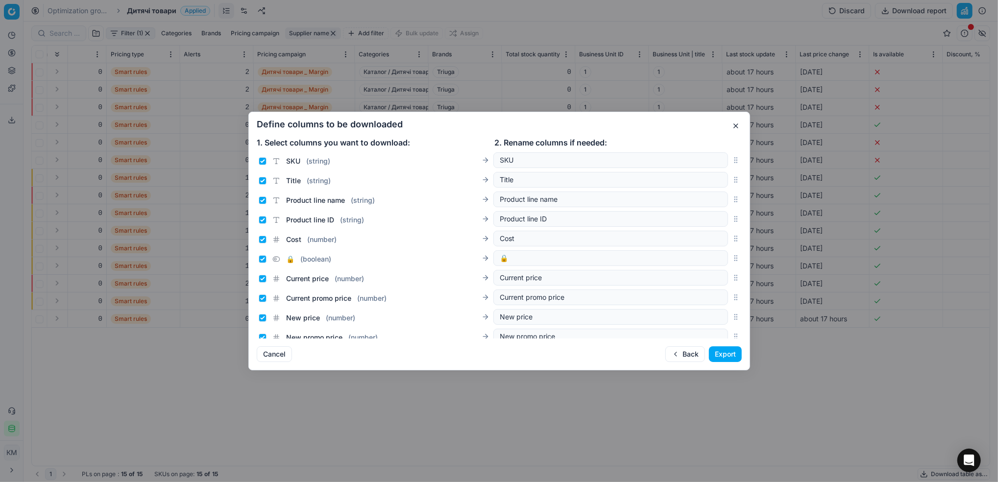
click at [718, 350] on button "Export" at bounding box center [725, 354] width 33 height 16
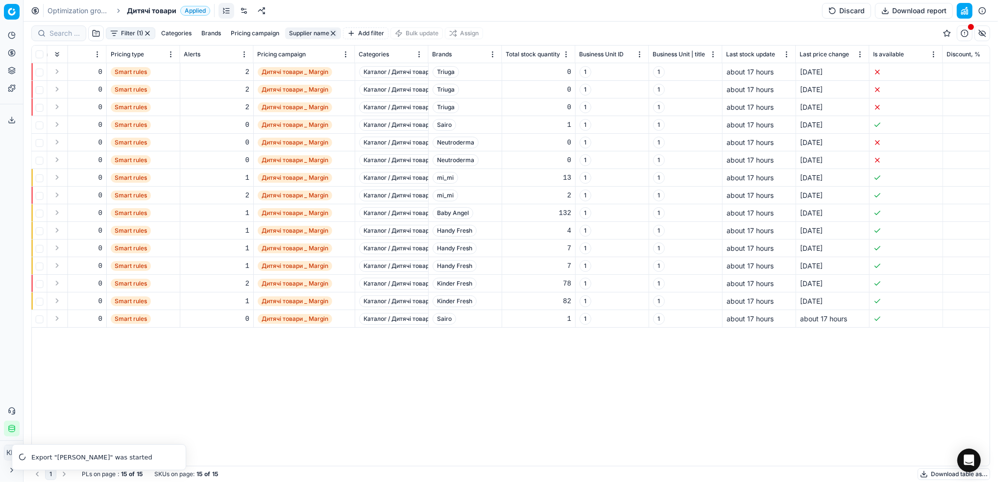
click at [87, 9] on link "Optimization groups" at bounding box center [79, 11] width 63 height 10
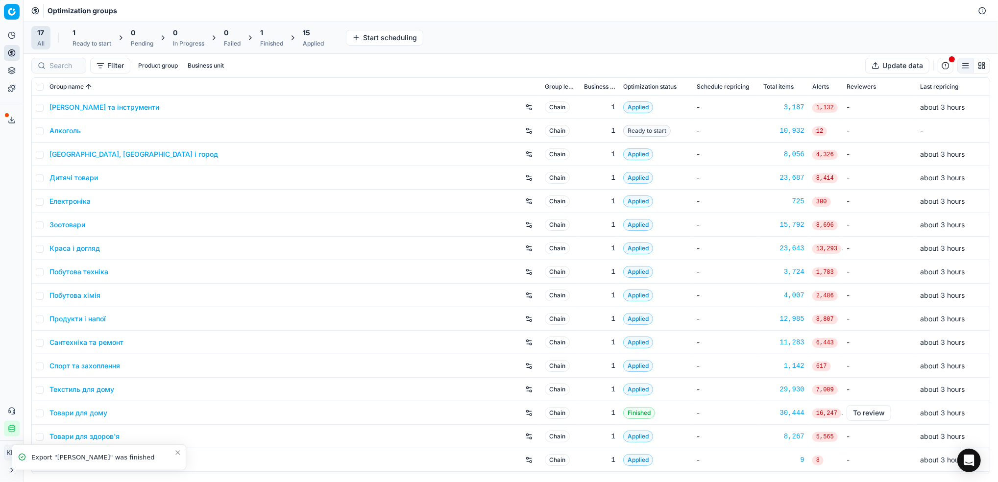
click at [60, 245] on link "Краса і догляд" at bounding box center [74, 249] width 50 height 10
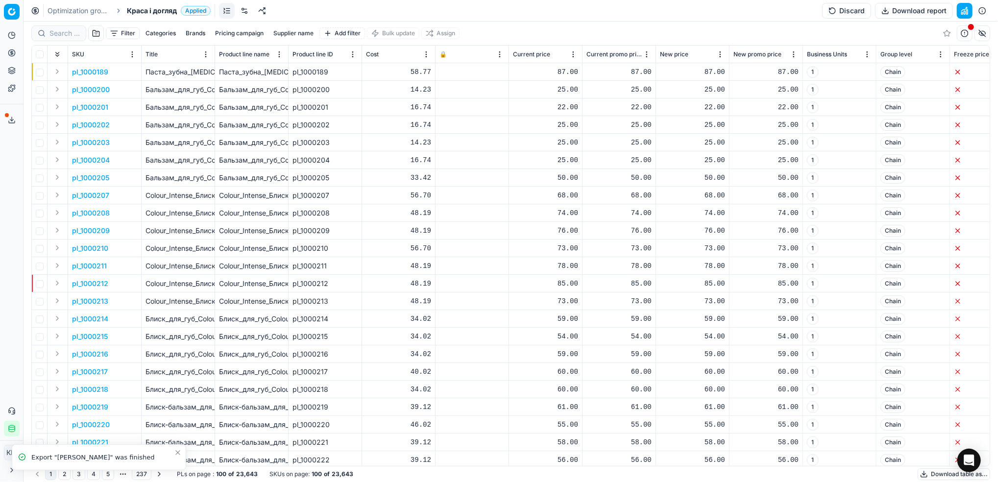
click at [298, 37] on button "Supplier name" at bounding box center [294, 33] width 48 height 12
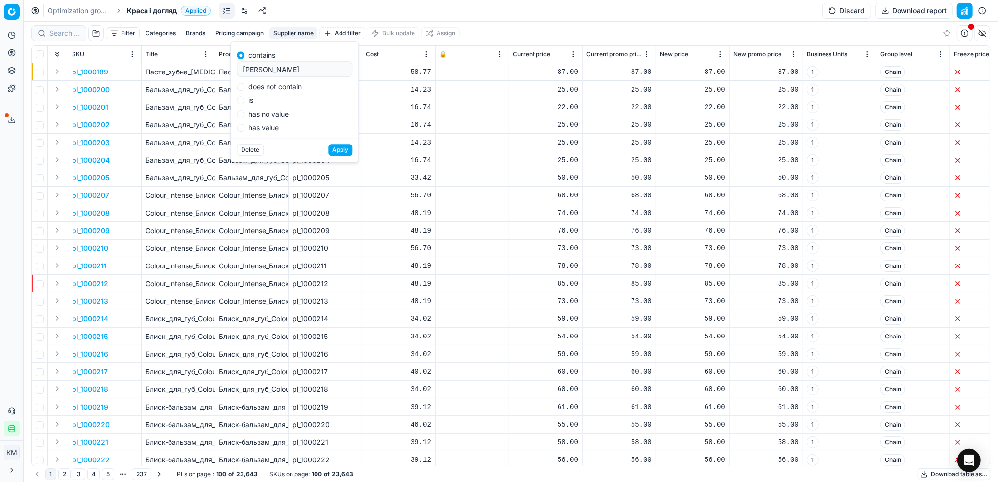
type input "[PERSON_NAME]"
click at [341, 153] on button "Apply" at bounding box center [340, 150] width 24 height 12
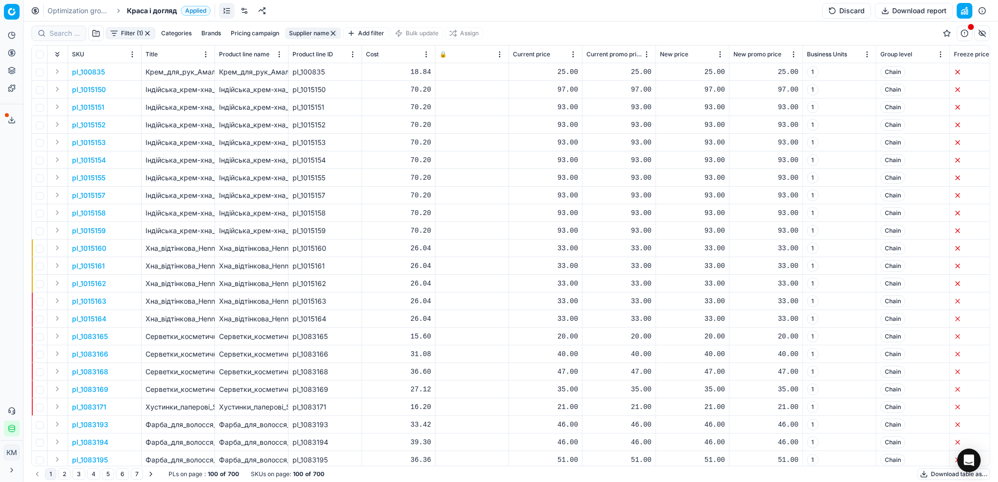
click at [932, 476] on button "Download table as..." at bounding box center [954, 474] width 73 height 12
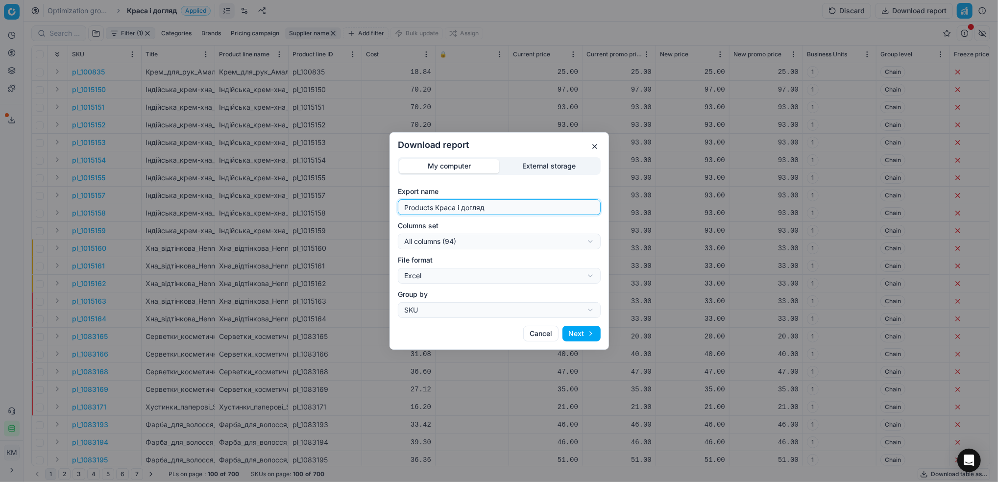
drag, startPoint x: 350, startPoint y: 198, endPoint x: 324, endPoint y: 193, distance: 26.5
click at [324, 193] on div "Download report My computer External storage Export name Products Краса і догля…" at bounding box center [499, 241] width 998 height 482
type input "[PERSON_NAME]"
click at [580, 334] on button "Next" at bounding box center [582, 334] width 38 height 16
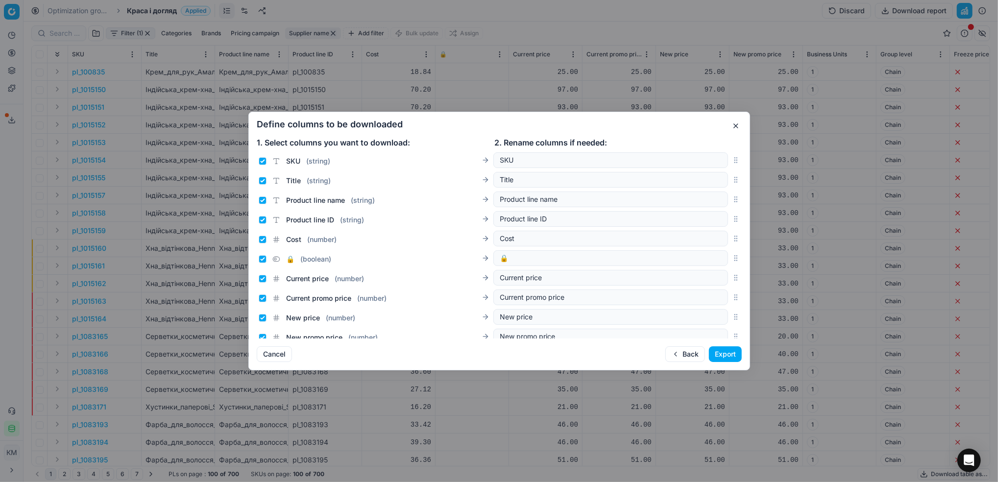
click at [733, 358] on button "Export" at bounding box center [725, 354] width 33 height 16
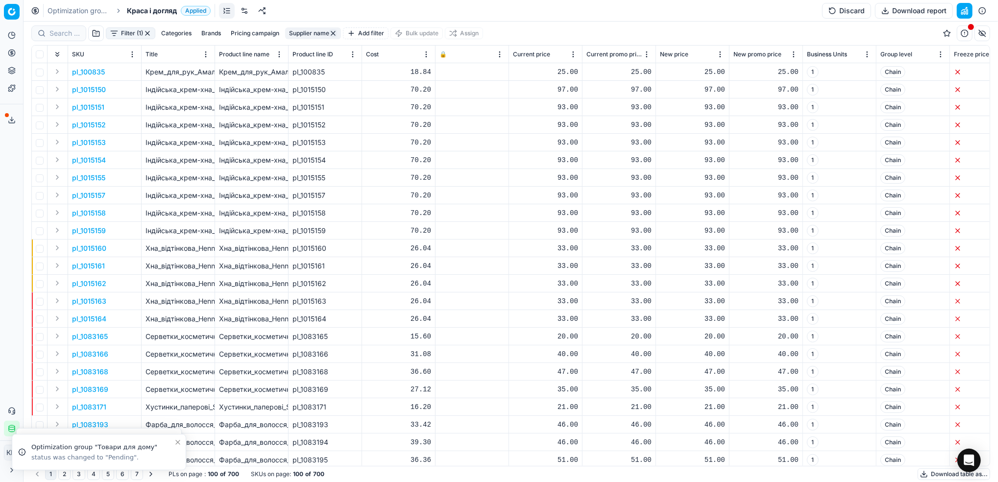
click at [9, 116] on icon at bounding box center [12, 120] width 8 height 8
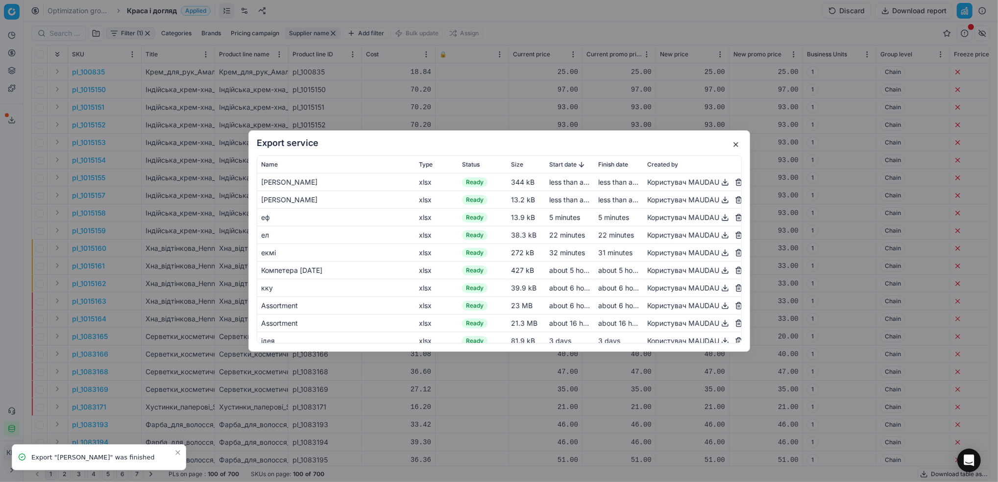
click at [719, 200] on button "button" at bounding box center [725, 200] width 12 height 12
click at [719, 183] on button "button" at bounding box center [725, 182] width 12 height 12
click at [278, 69] on div "Export service Name Type Status Size Start date Finish date Created by [PERSON_…" at bounding box center [499, 241] width 998 height 482
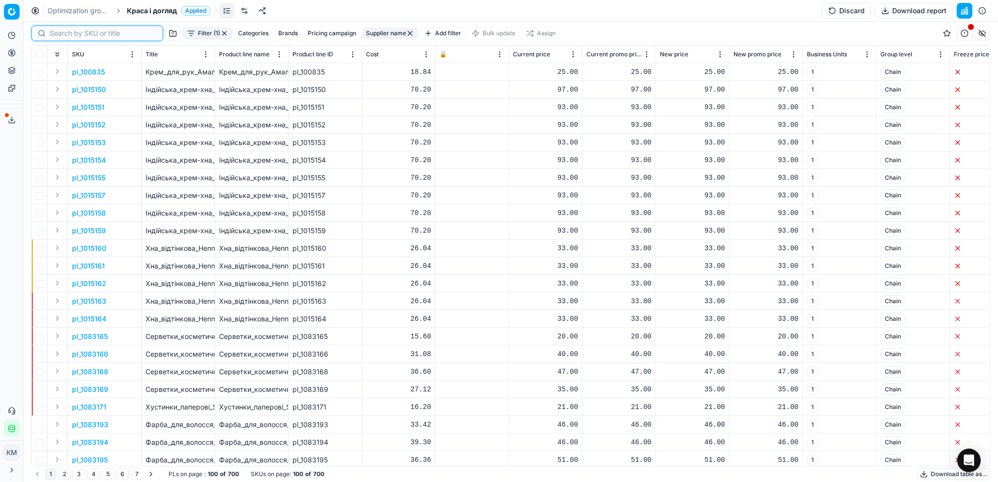
click at [58, 34] on input at bounding box center [102, 33] width 107 height 10
paste input "1275848"
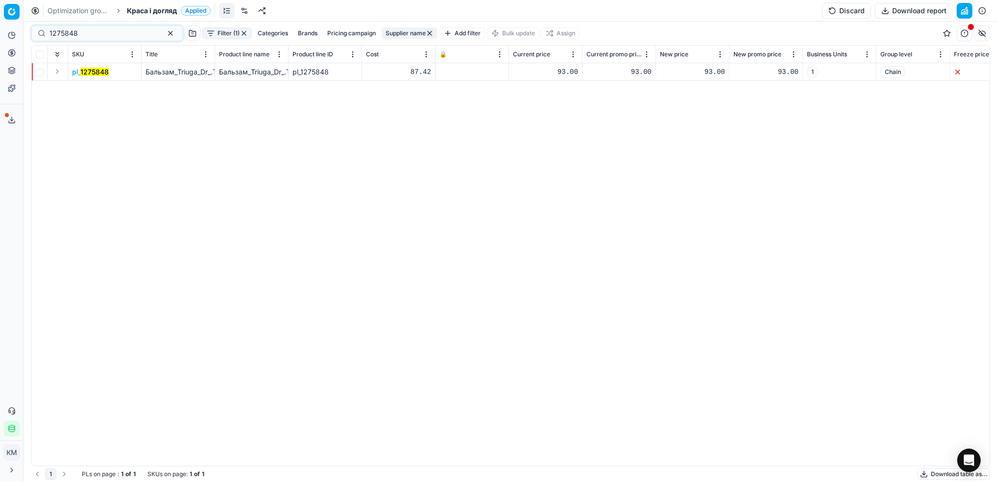
click at [98, 73] on mark "1275848" at bounding box center [94, 72] width 28 height 8
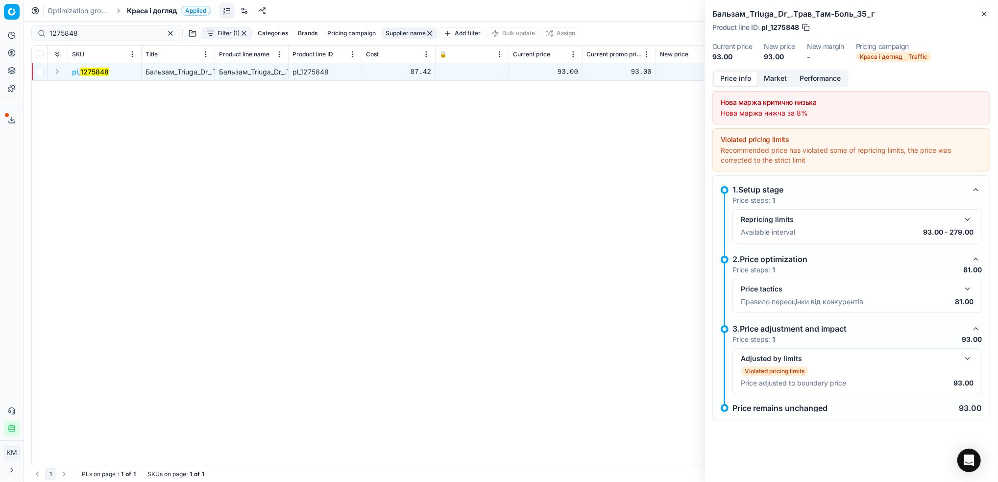
click at [779, 72] on button "Market" at bounding box center [776, 79] width 36 height 14
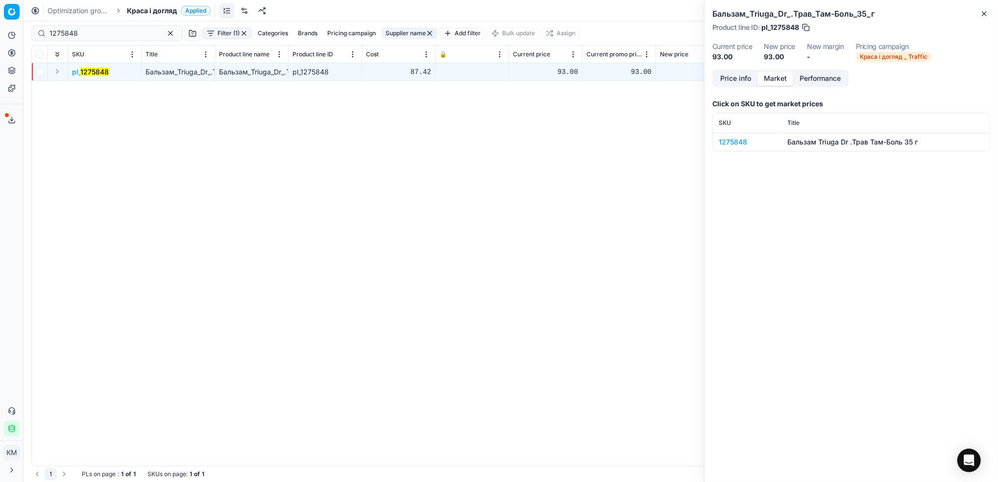
click at [738, 144] on div "1275848" at bounding box center [747, 142] width 57 height 10
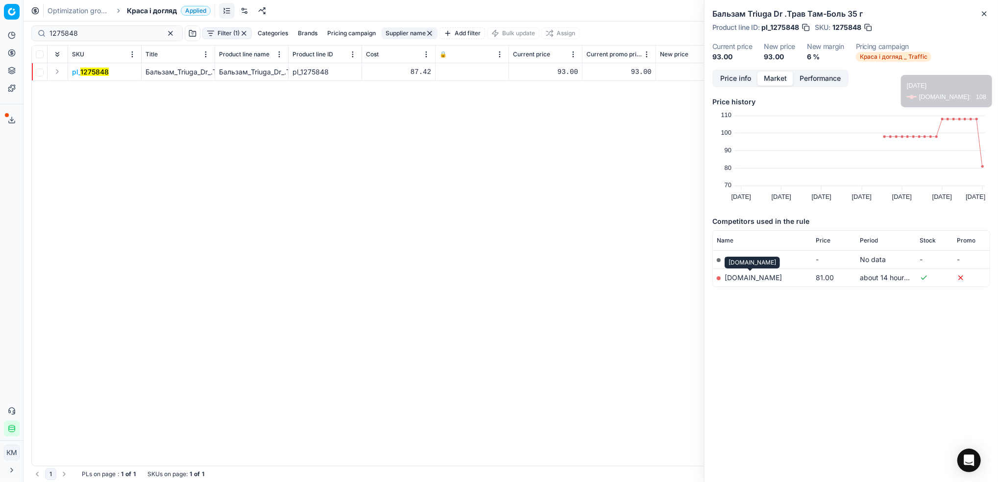
click at [762, 279] on link "[DOMAIN_NAME]" at bounding box center [753, 277] width 57 height 8
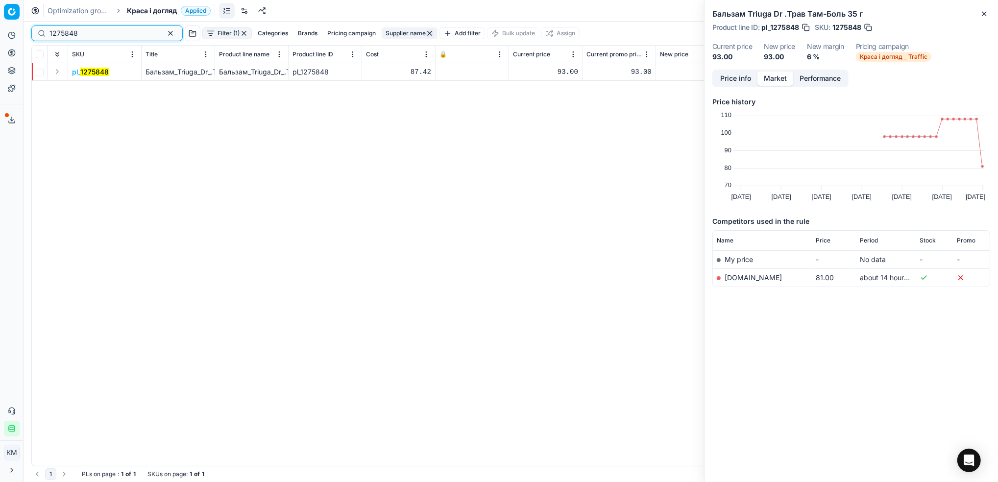
drag, startPoint x: 92, startPoint y: 31, endPoint x: 26, endPoint y: 17, distance: 66.7
click at [4, 24] on div "Pricing platform Analytics Pricing Product portfolio Templates Export service 8…" at bounding box center [499, 241] width 998 height 482
paste input "306997"
click at [95, 72] on mark "1306997" at bounding box center [94, 72] width 29 height 8
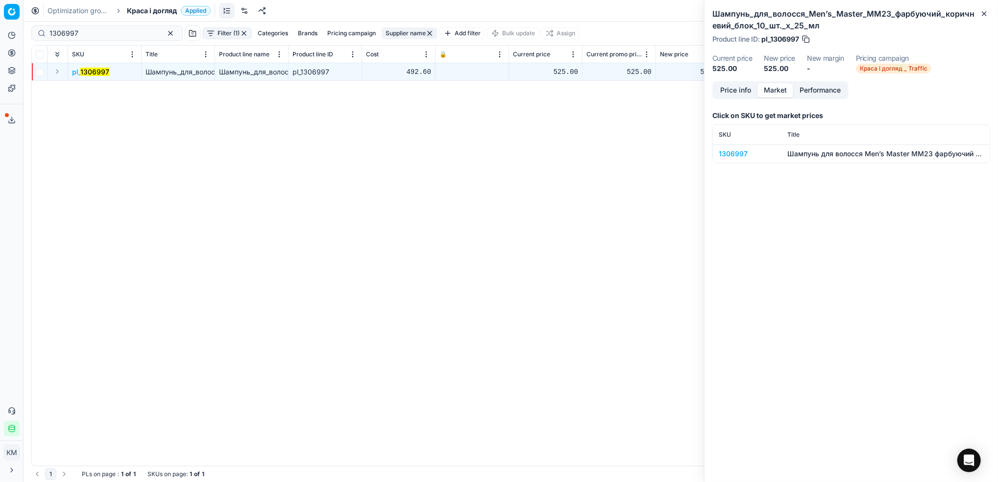
click at [724, 154] on div "1306997" at bounding box center [747, 154] width 57 height 10
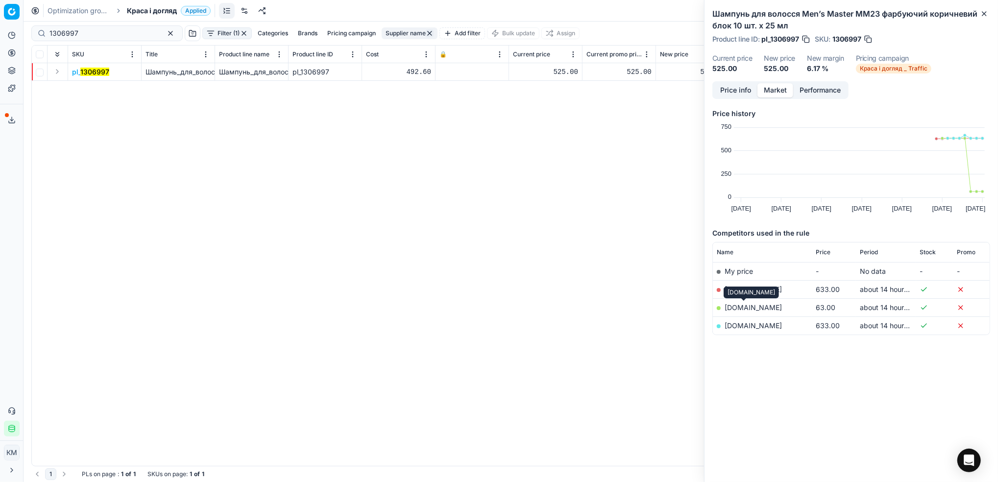
click at [751, 310] on link "[DOMAIN_NAME]" at bounding box center [753, 307] width 57 height 8
drag, startPoint x: 101, startPoint y: 40, endPoint x: 19, endPoint y: 33, distance: 82.1
click at [19, 33] on div "Pricing platform Analytics Pricing Product portfolio Templates Export service 8…" at bounding box center [499, 241] width 998 height 482
click at [130, 126] on div "pl_ 1306997 Шампунь_для_волосся_Men’s_Master_ММ23_фарбуючий_коричневий_блок_10_…" at bounding box center [511, 264] width 958 height 403
drag, startPoint x: 97, startPoint y: 31, endPoint x: 30, endPoint y: 35, distance: 66.8
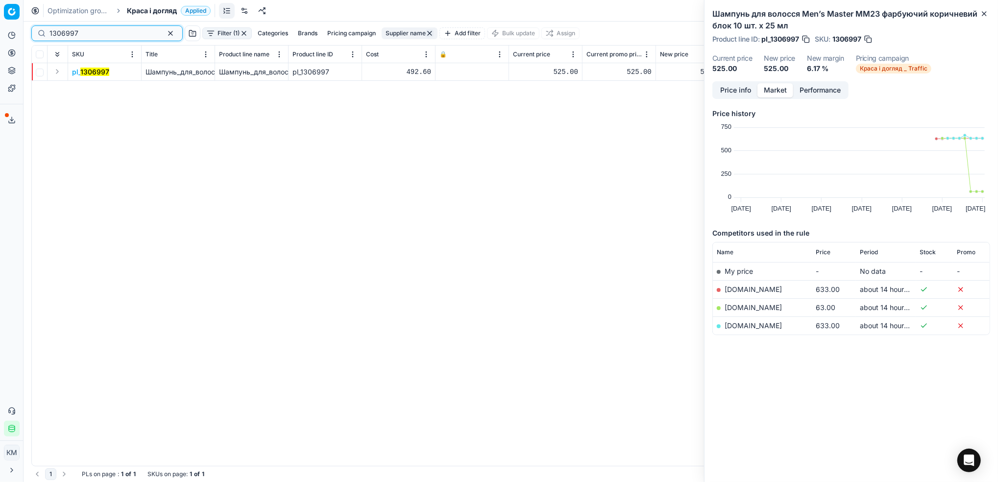
click at [30, 35] on div "1306997 Filter (1) Categories Brands Pricing campaign Supplier name Add filter …" at bounding box center [511, 252] width 975 height 461
click at [96, 37] on input "1306997" at bounding box center [102, 33] width 107 height 10
drag, startPoint x: 112, startPoint y: 36, endPoint x: 52, endPoint y: 25, distance: 60.7
click at [28, 28] on div "1306997 Filter (1) Categories Brands Pricing campaign Supplier name Add filter …" at bounding box center [511, 252] width 975 height 461
paste input "965868"
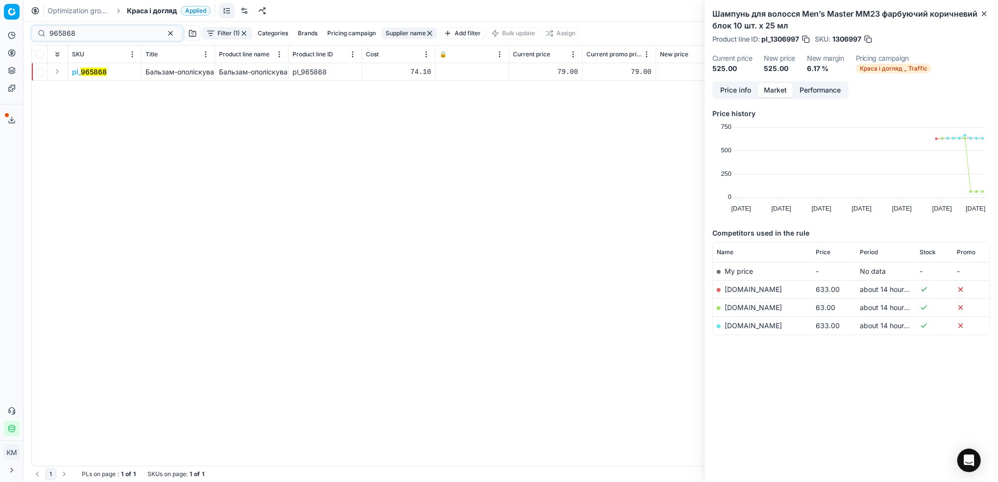
click at [81, 68] on mark "965868" at bounding box center [94, 72] width 26 height 8
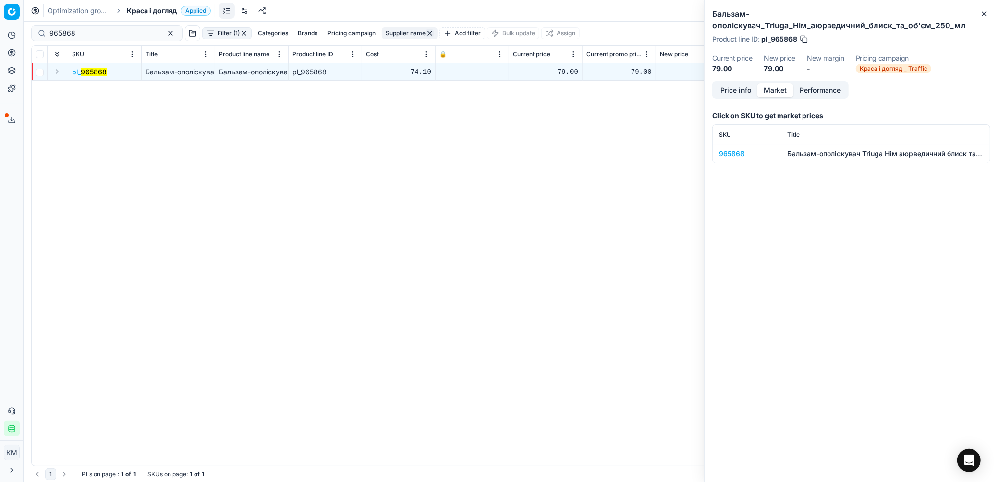
click at [725, 158] on div "965868" at bounding box center [747, 154] width 57 height 10
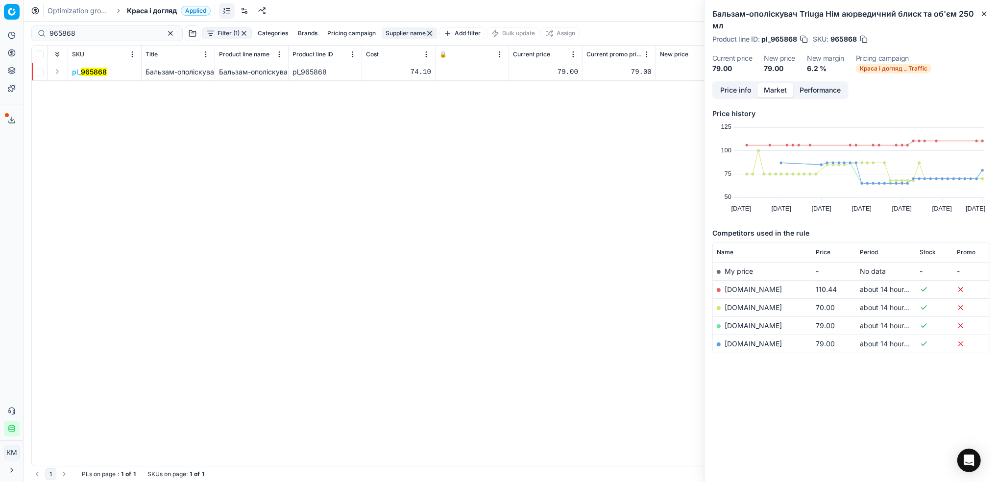
click at [735, 302] on td "[DOMAIN_NAME]" at bounding box center [762, 307] width 99 height 18
click at [734, 307] on link "[DOMAIN_NAME]" at bounding box center [753, 307] width 57 height 8
drag, startPoint x: 76, startPoint y: 33, endPoint x: 65, endPoint y: 31, distance: 11.9
click at [0, 32] on html "Pricing platform Analytics Pricing Product portfolio Templates Export service 8…" at bounding box center [499, 241] width 998 height 482
paste input "1083206"
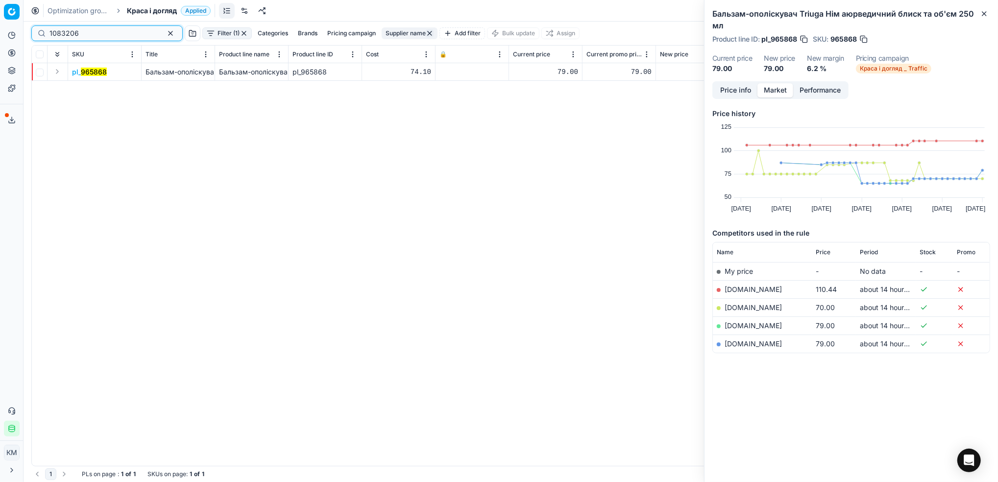
type input "1083206"
click at [96, 68] on mark "1083206" at bounding box center [94, 72] width 29 height 8
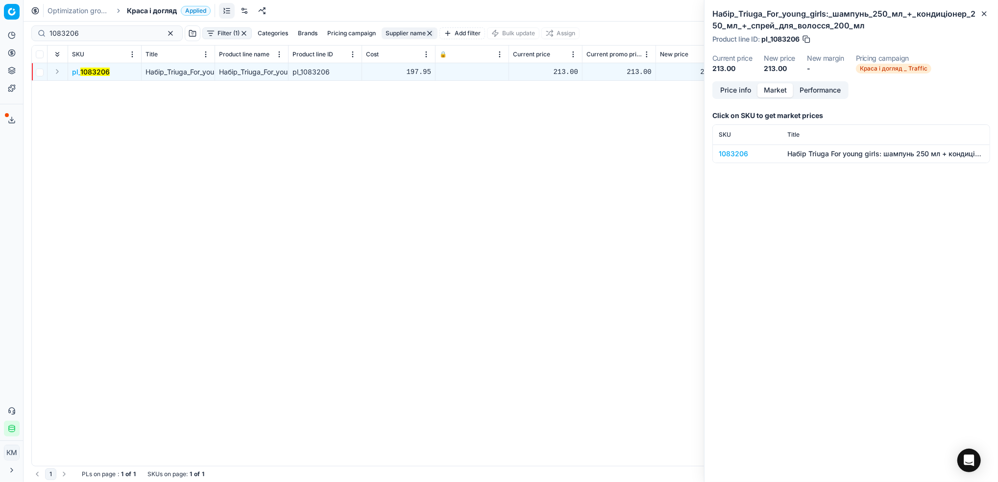
click at [734, 158] on div "1083206" at bounding box center [747, 154] width 57 height 10
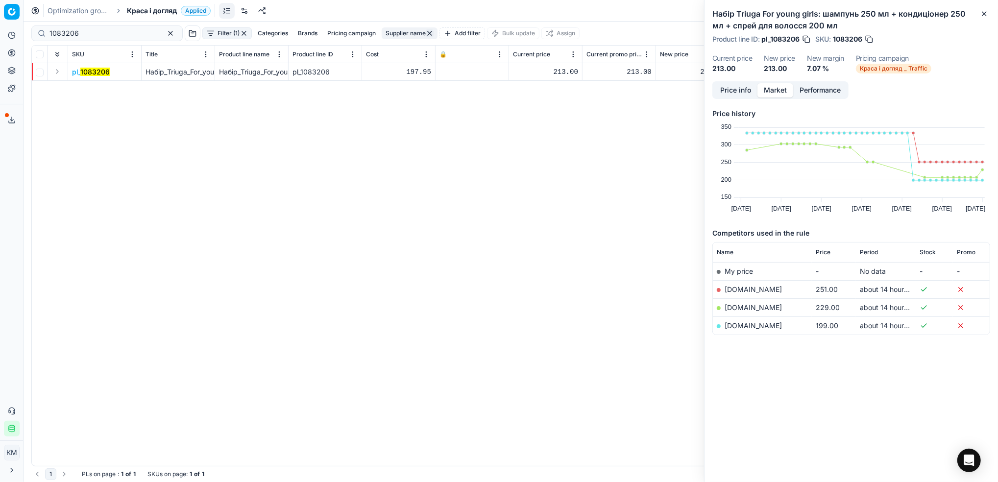
click at [739, 324] on link "[DOMAIN_NAME]" at bounding box center [753, 325] width 57 height 8
click at [165, 33] on button "button" at bounding box center [171, 33] width 12 height 12
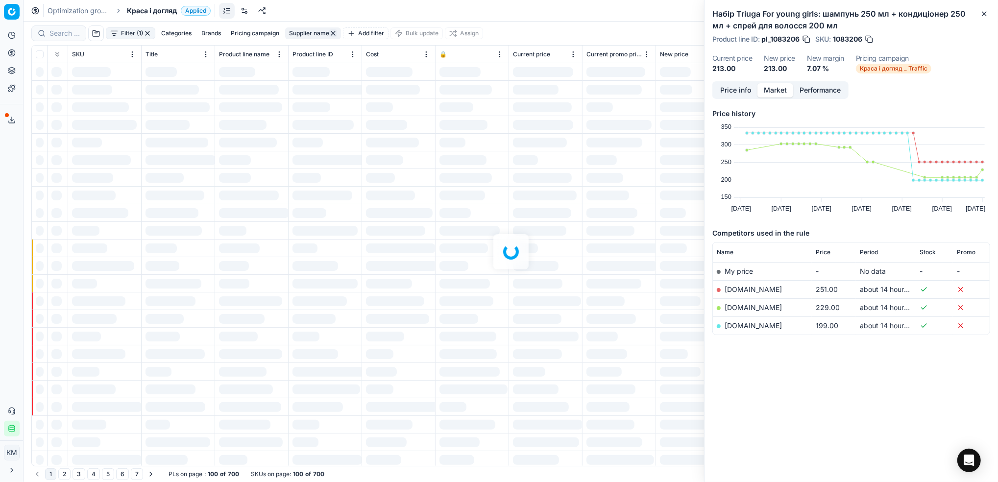
click at [96, 9] on link "Optimization groups" at bounding box center [79, 11] width 63 height 10
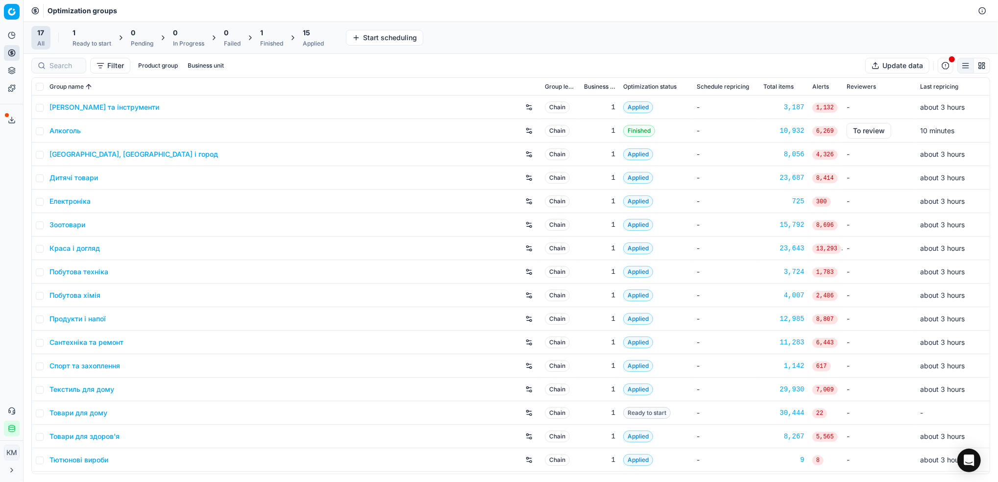
click at [85, 247] on link "Краса і догляд" at bounding box center [74, 249] width 50 height 10
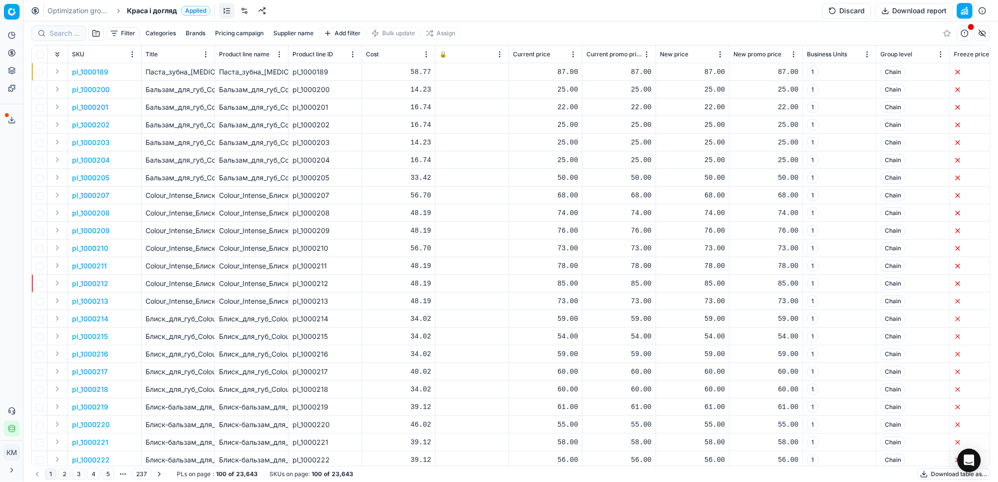
click at [84, 8] on link "Optimization groups" at bounding box center [79, 11] width 63 height 10
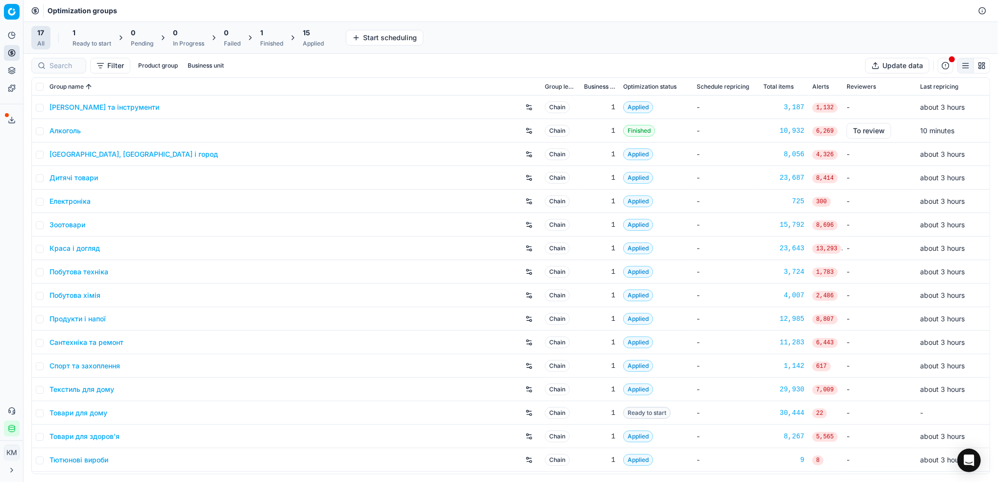
click at [84, 176] on link "Дитячі товари" at bounding box center [73, 178] width 49 height 10
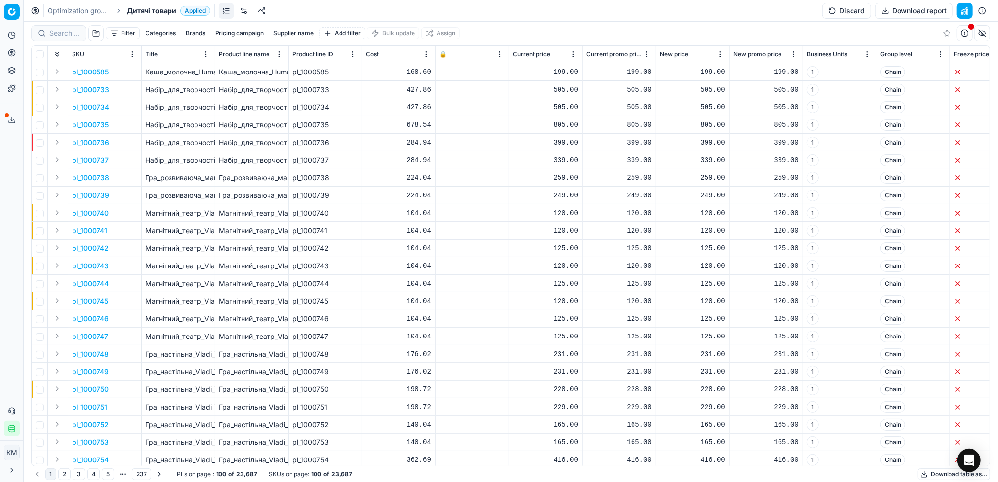
click at [290, 30] on button "Supplier name" at bounding box center [294, 33] width 48 height 12
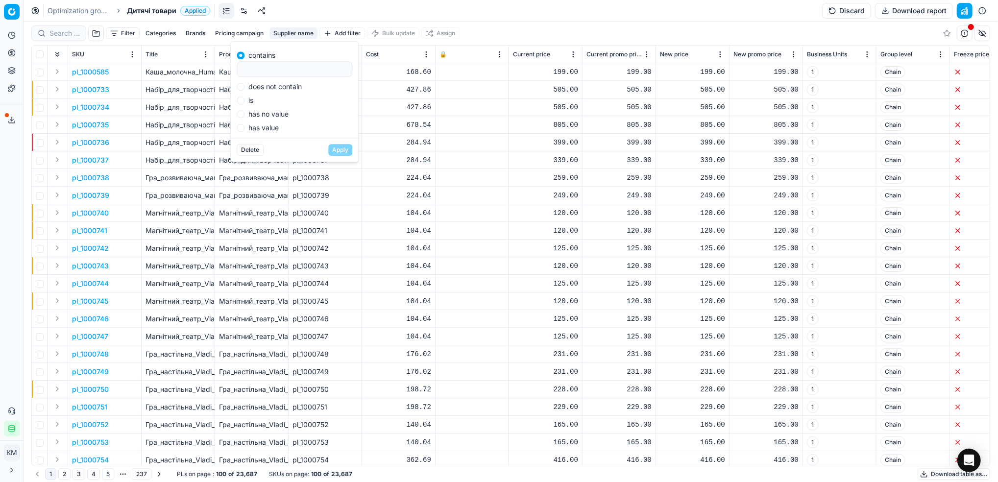
click at [283, 75] on input at bounding box center [294, 69] width 107 height 15
type input "хіпп"
click at [339, 149] on button "Apply" at bounding box center [340, 150] width 24 height 12
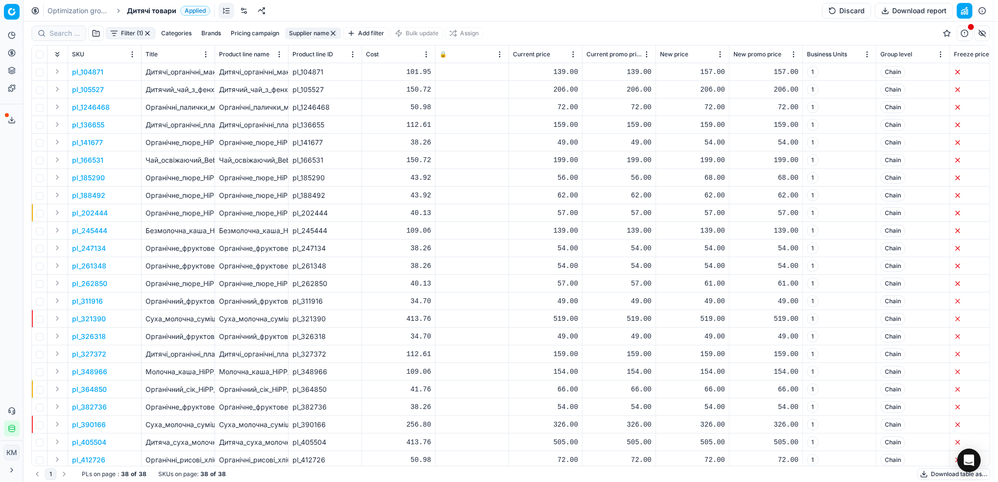
click at [934, 475] on button "Download table as..." at bounding box center [954, 474] width 73 height 12
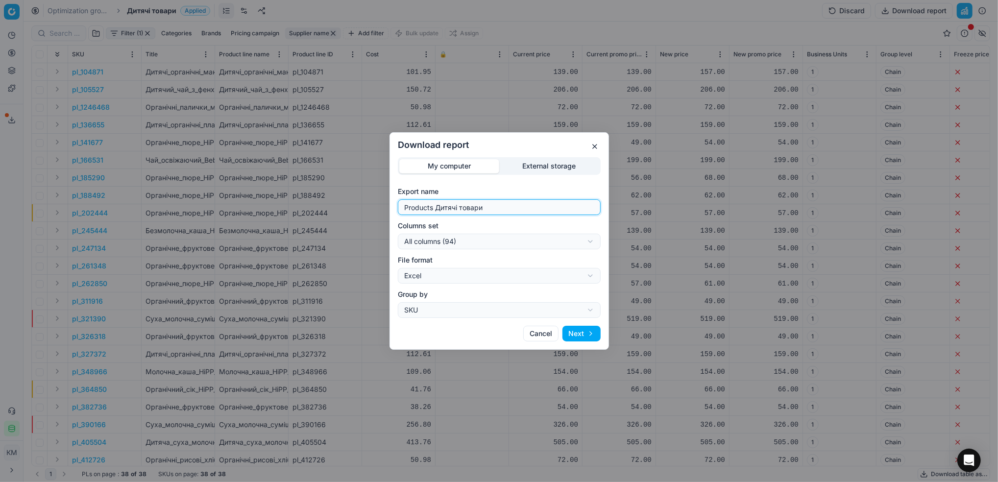
drag, startPoint x: 520, startPoint y: 210, endPoint x: 385, endPoint y: 189, distance: 136.9
click at [385, 189] on div "Download report My computer External storage Export name Products Дитячі товари…" at bounding box center [499, 241] width 998 height 482
type input "хіпп"
click at [589, 335] on button "Next" at bounding box center [582, 334] width 38 height 16
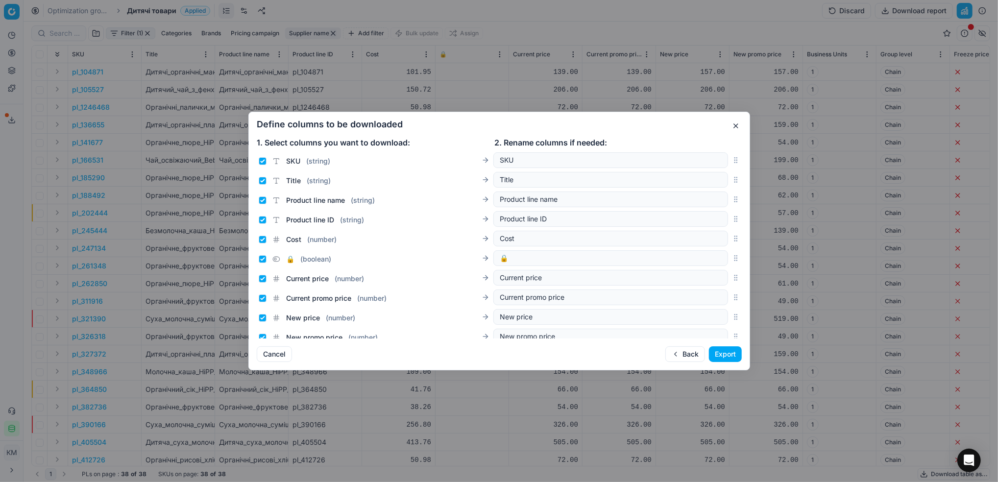
click at [732, 358] on button "Export" at bounding box center [725, 354] width 33 height 16
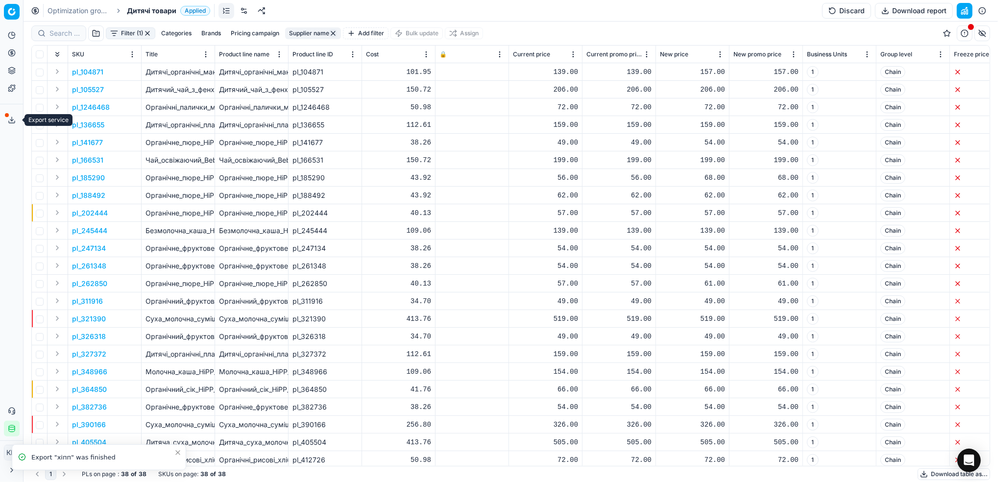
click at [10, 127] on button "Export service" at bounding box center [12, 120] width 16 height 16
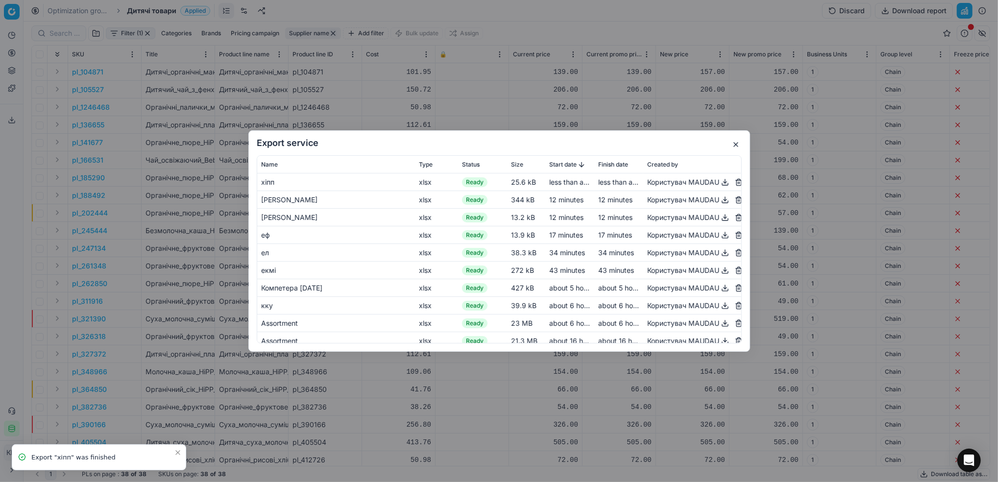
click at [719, 186] on button "button" at bounding box center [725, 182] width 12 height 12
click at [356, 60] on div "Export service Name Type Status Size Start date Finish date Created by хіпп xls…" at bounding box center [499, 241] width 998 height 482
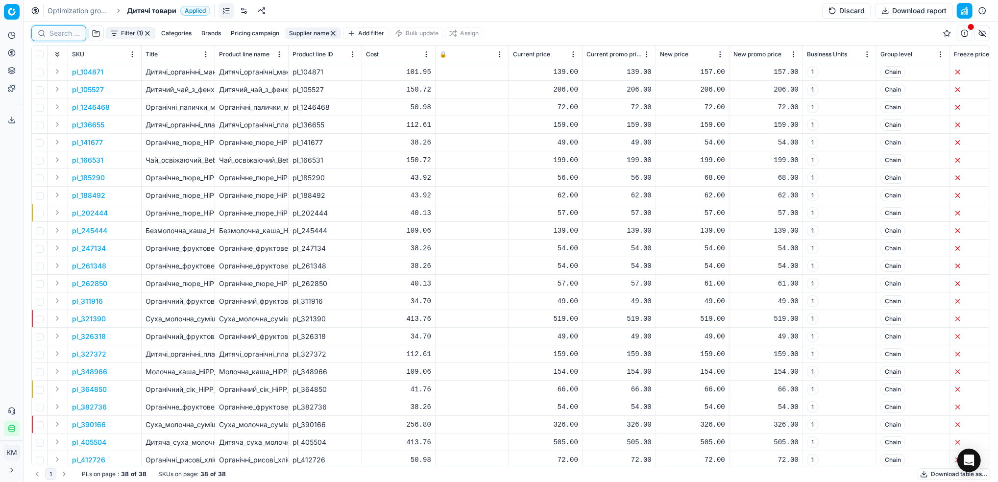
click at [59, 29] on input at bounding box center [64, 33] width 30 height 10
paste input "802376"
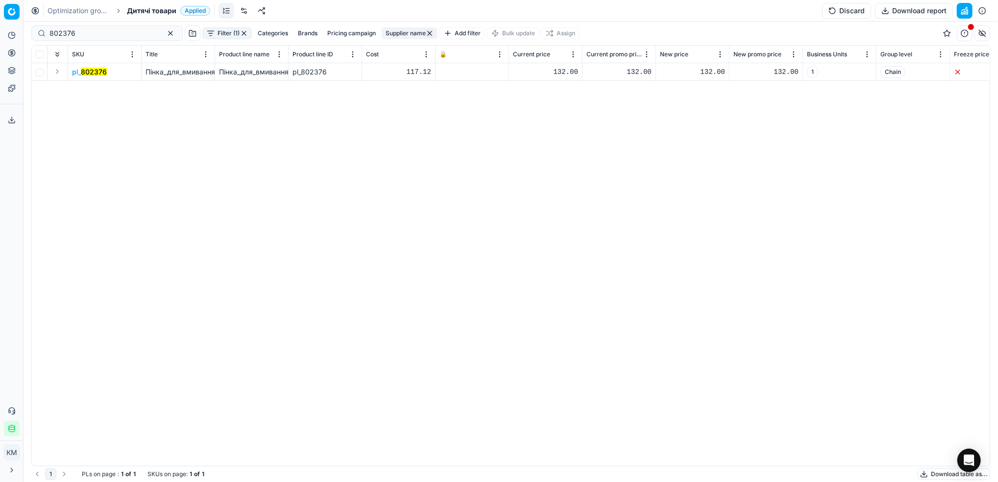
click at [93, 70] on mark "802376" at bounding box center [94, 72] width 26 height 8
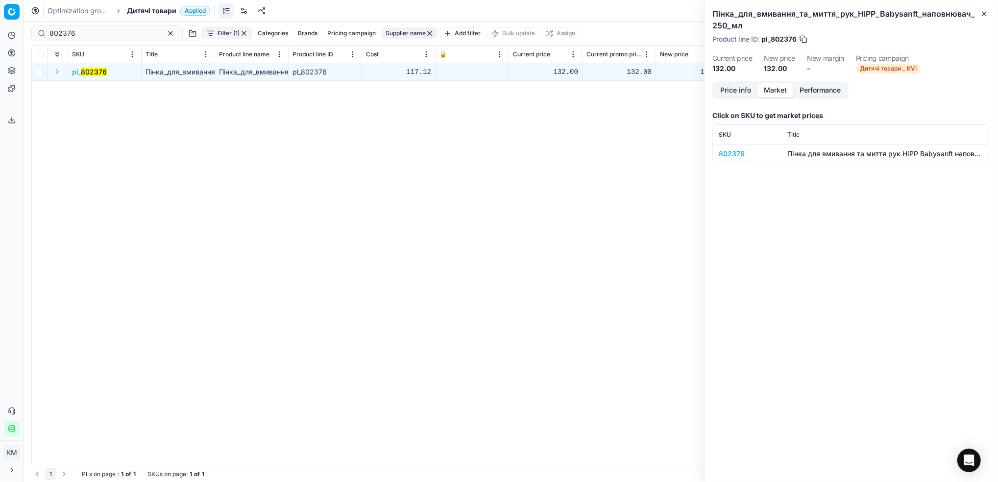
click at [774, 89] on button "Market" at bounding box center [776, 90] width 36 height 14
click at [723, 153] on div "802376" at bounding box center [747, 154] width 57 height 10
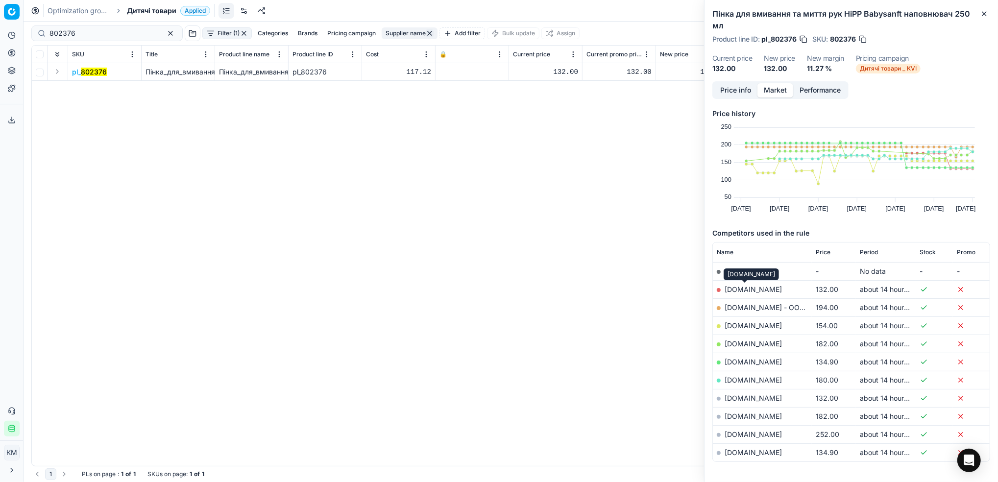
click at [745, 285] on link "[DOMAIN_NAME]" at bounding box center [753, 289] width 57 height 8
drag, startPoint x: 95, startPoint y: 31, endPoint x: 0, endPoint y: 9, distance: 97.1
click at [0, 9] on html "Pricing platform Analytics Pricing Product portfolio Templates Export service 8…" at bounding box center [499, 241] width 998 height 482
paste input "0"
click at [89, 75] on mark "802370" at bounding box center [94, 72] width 26 height 8
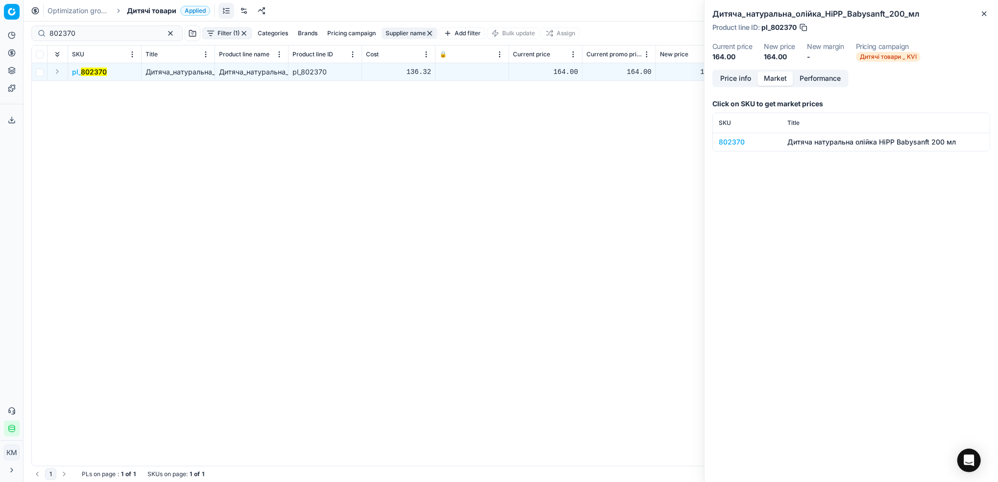
click at [743, 146] on div "802370" at bounding box center [747, 142] width 57 height 10
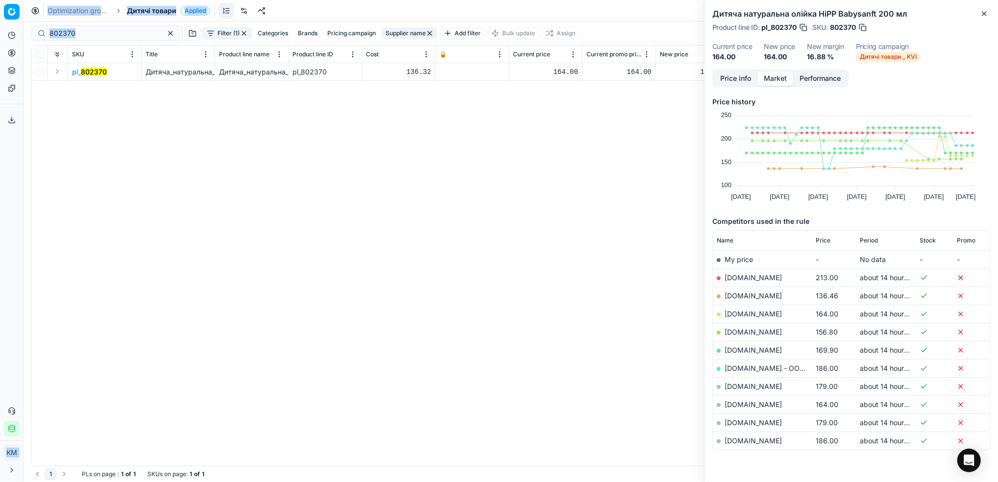
drag, startPoint x: 126, startPoint y: 40, endPoint x: 12, endPoint y: 31, distance: 114.6
click at [12, 31] on div "Pricing platform Analytics Pricing Product portfolio Templates Export service 8…" at bounding box center [499, 241] width 998 height 482
click at [98, 30] on input "802370" at bounding box center [102, 33] width 107 height 10
drag, startPoint x: 105, startPoint y: 32, endPoint x: 202, endPoint y: 17, distance: 98.7
click at [1, 25] on div "Pricing platform Analytics Pricing Product portfolio Templates Export service 8…" at bounding box center [499, 241] width 998 height 482
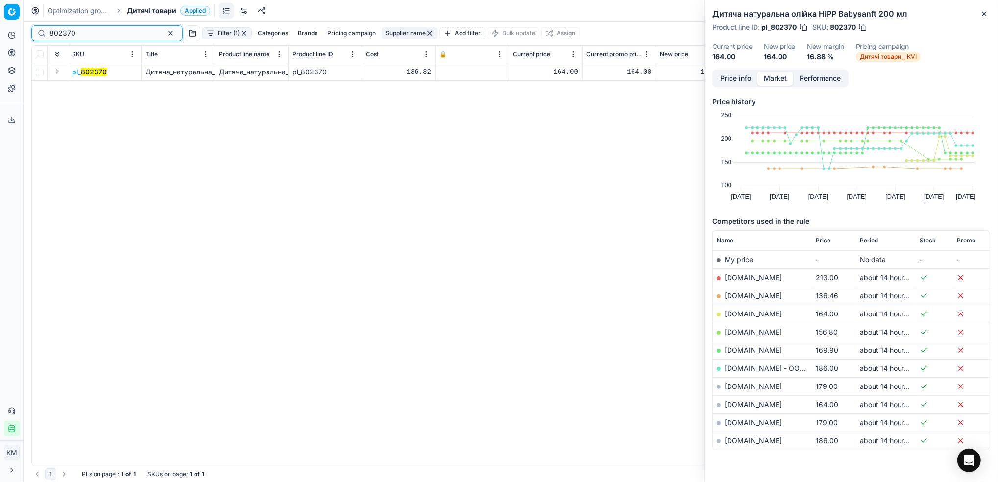
paste input "7"
type input "802377"
click at [89, 72] on mark "802377" at bounding box center [93, 72] width 25 height 8
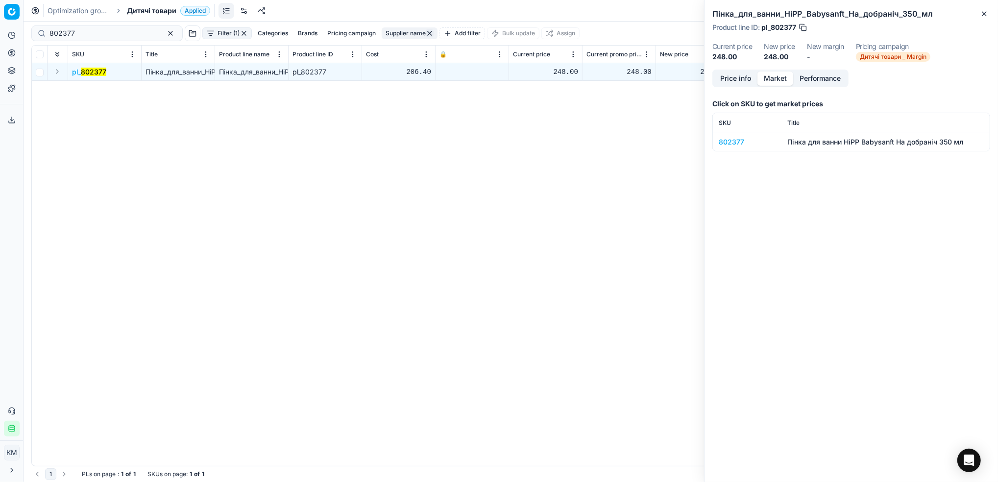
click at [726, 140] on div "802377" at bounding box center [747, 142] width 57 height 10
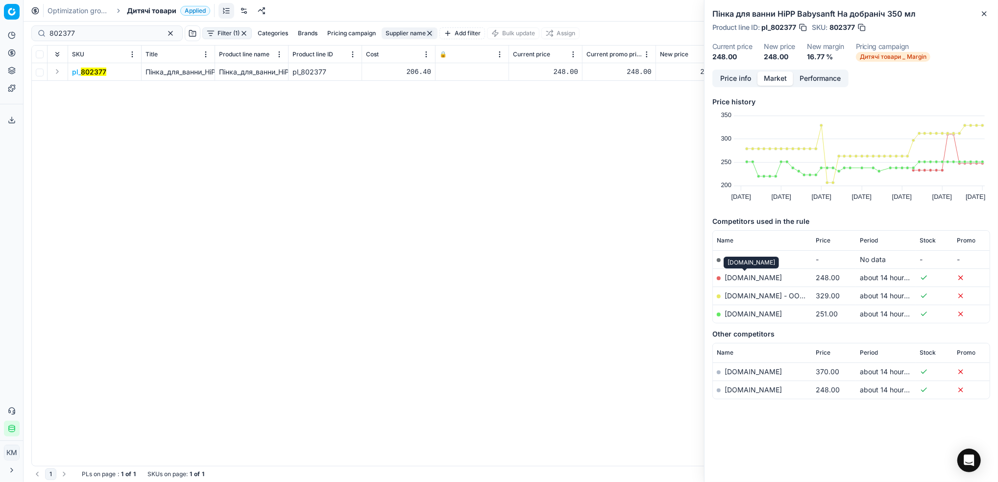
click at [753, 280] on link "[DOMAIN_NAME]" at bounding box center [753, 277] width 57 height 8
